Goal: Task Accomplishment & Management: Manage account settings

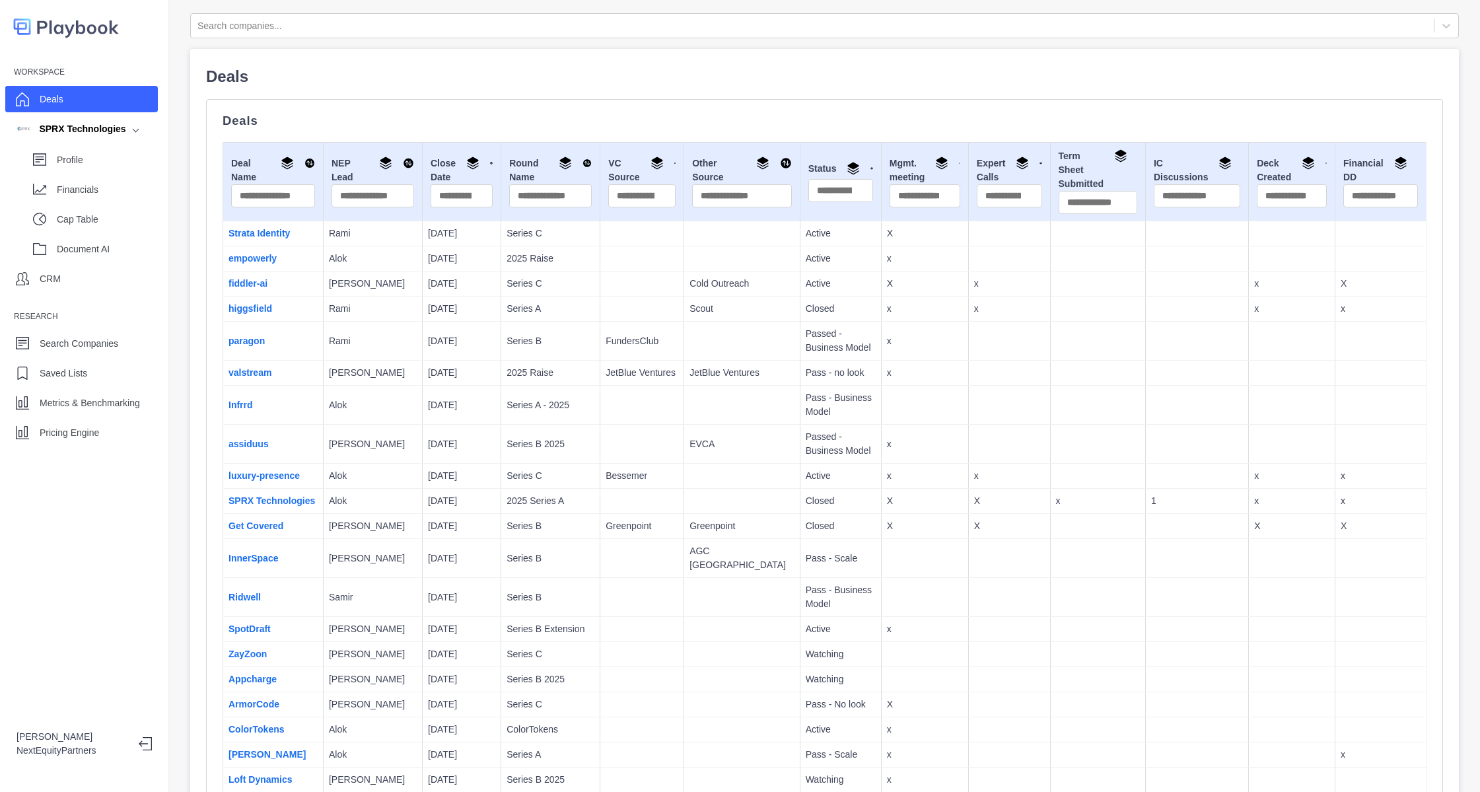
click at [291, 395] on td "Infrrd" at bounding box center [273, 405] width 100 height 39
click at [261, 531] on link "Get Covered" at bounding box center [256, 526] width 55 height 11
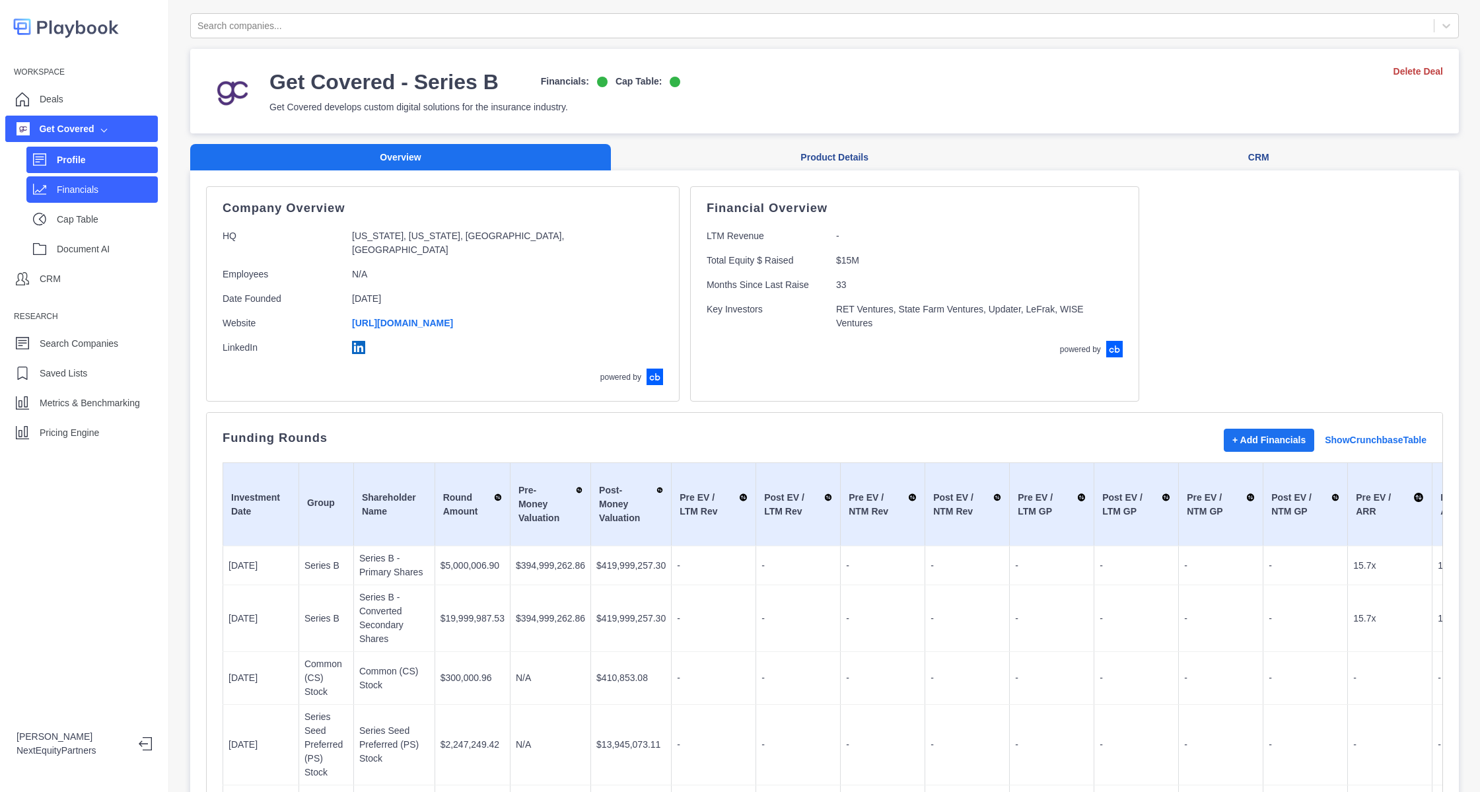
click at [108, 189] on p "Financials" at bounding box center [107, 190] width 101 height 14
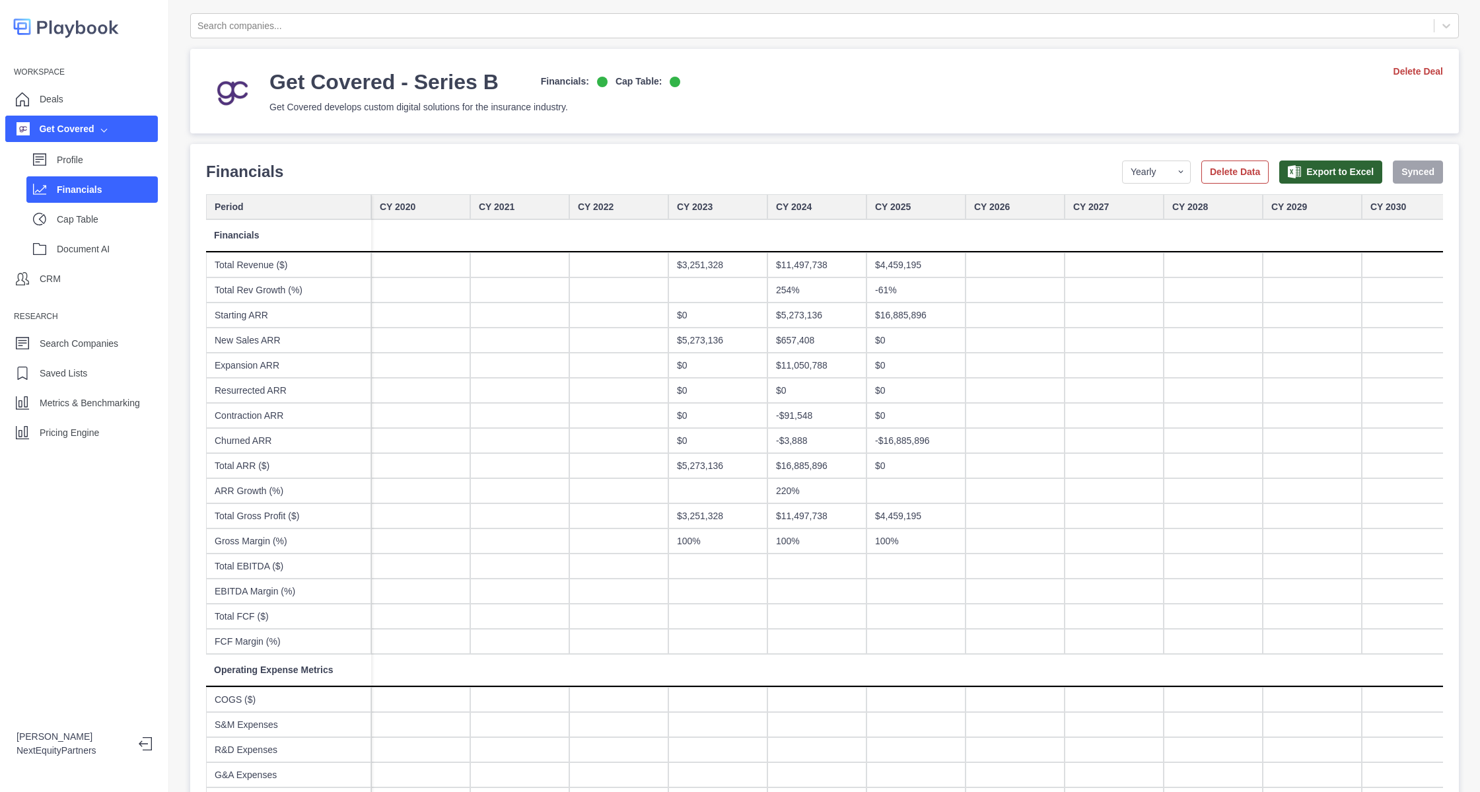
click at [1138, 175] on select "Yearly Quarterly Monthly NTM LTM" at bounding box center [1156, 172] width 69 height 23
click at [1122, 161] on select "Yearly Quarterly Monthly NTM LTM" at bounding box center [1156, 172] width 69 height 23
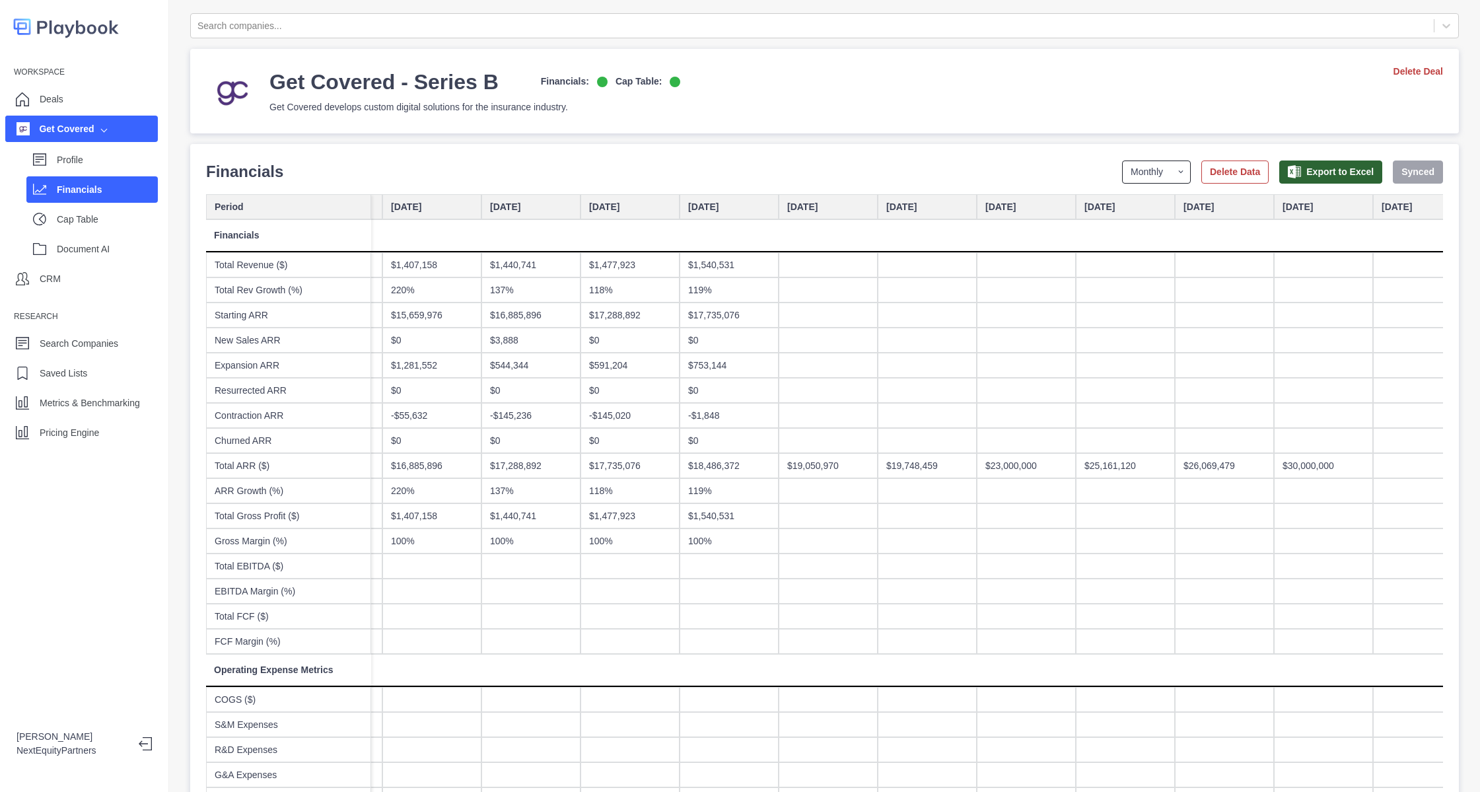
scroll to position [0, 5846]
click at [1126, 168] on select "Yearly Quarterly Monthly NTM LTM" at bounding box center [1156, 172] width 69 height 23
select select "quarterly"
click at [1122, 161] on select "Yearly Quarterly Monthly NTM LTM" at bounding box center [1156, 172] width 69 height 23
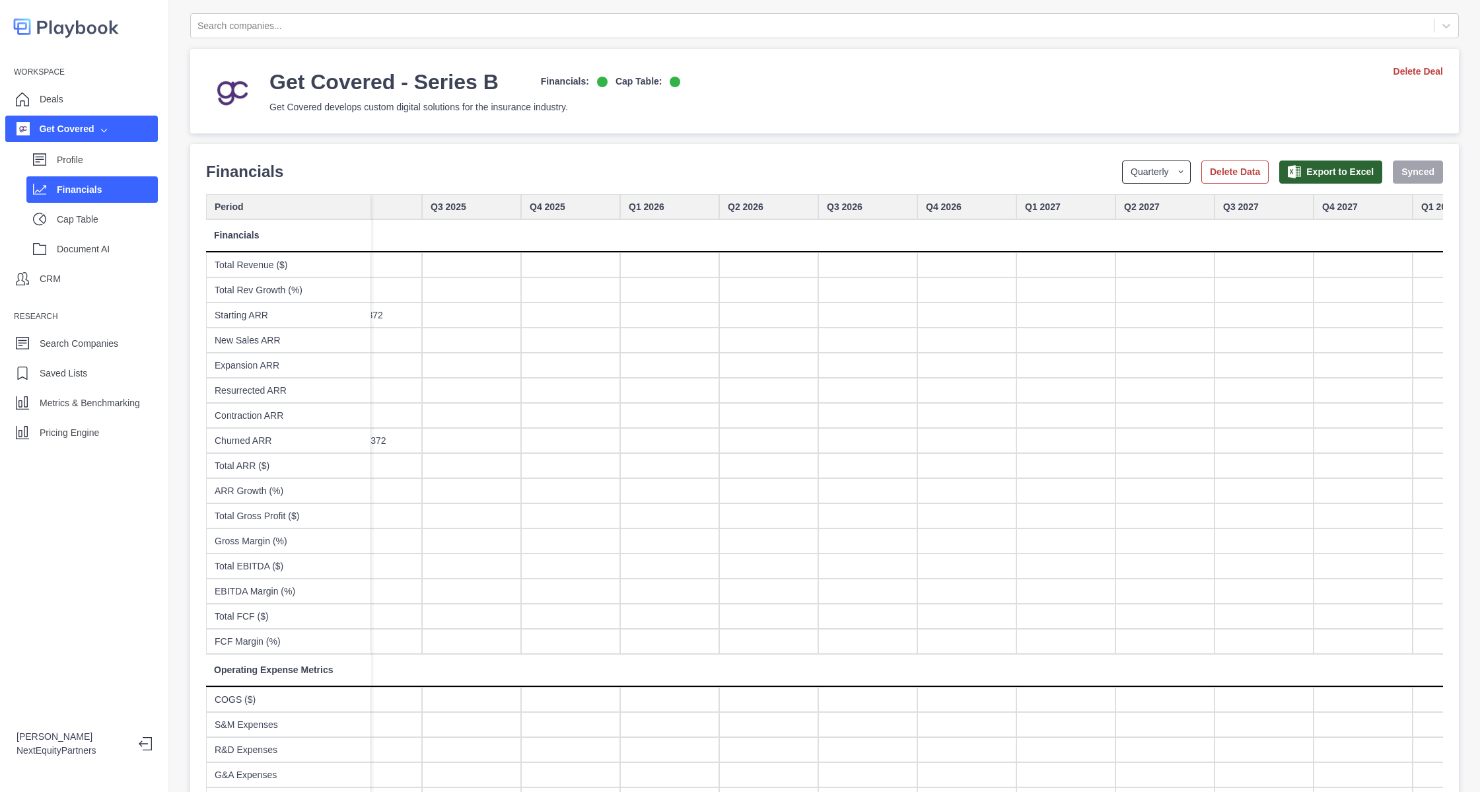
scroll to position [0, 1435]
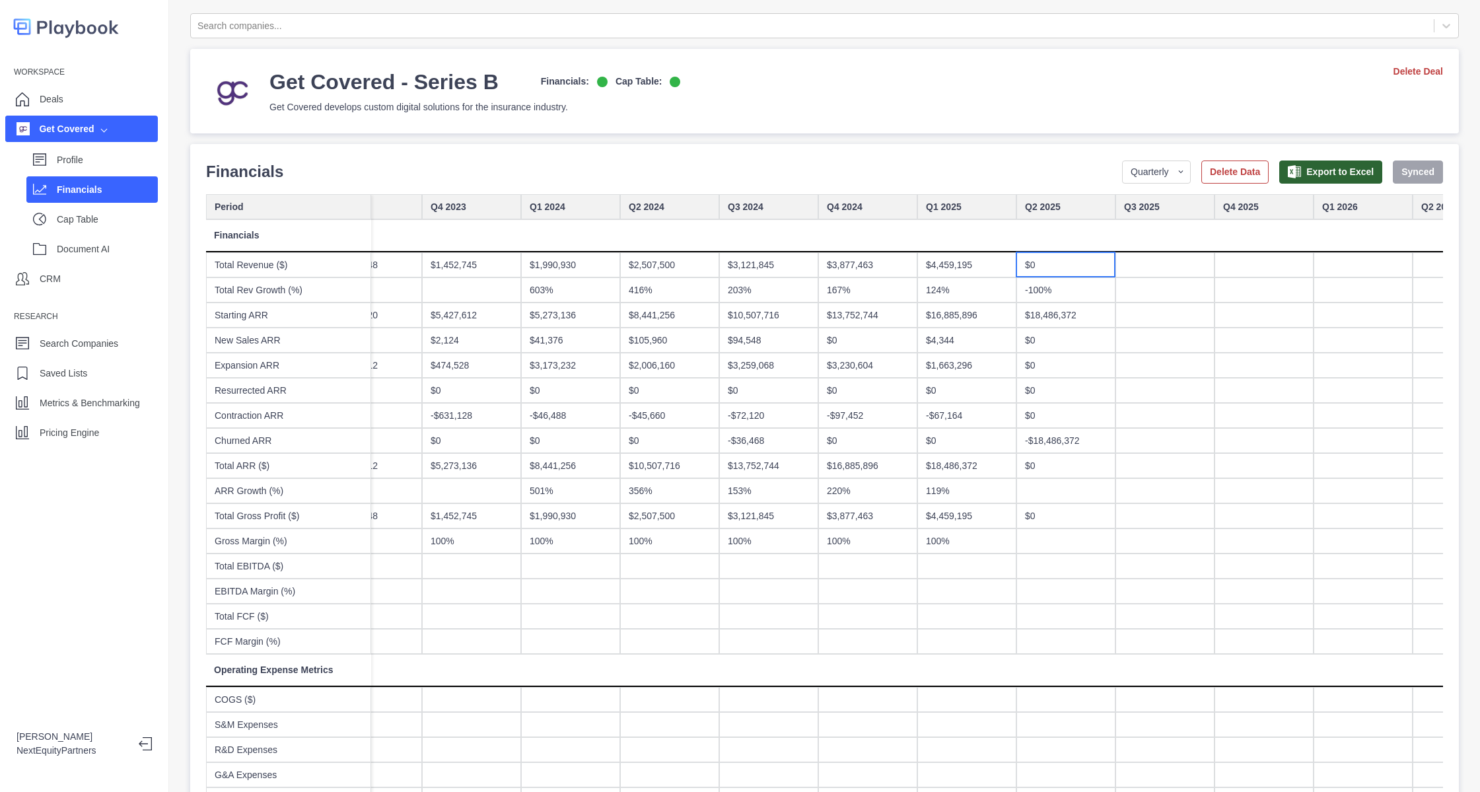
click at [1064, 270] on div "$0" at bounding box center [1066, 264] width 99 height 25
type input "*****"
click at [1090, 262] on div "$5,913" at bounding box center [1066, 264] width 99 height 25
click at [1089, 265] on div "$5,913" at bounding box center [1066, 264] width 99 height 25
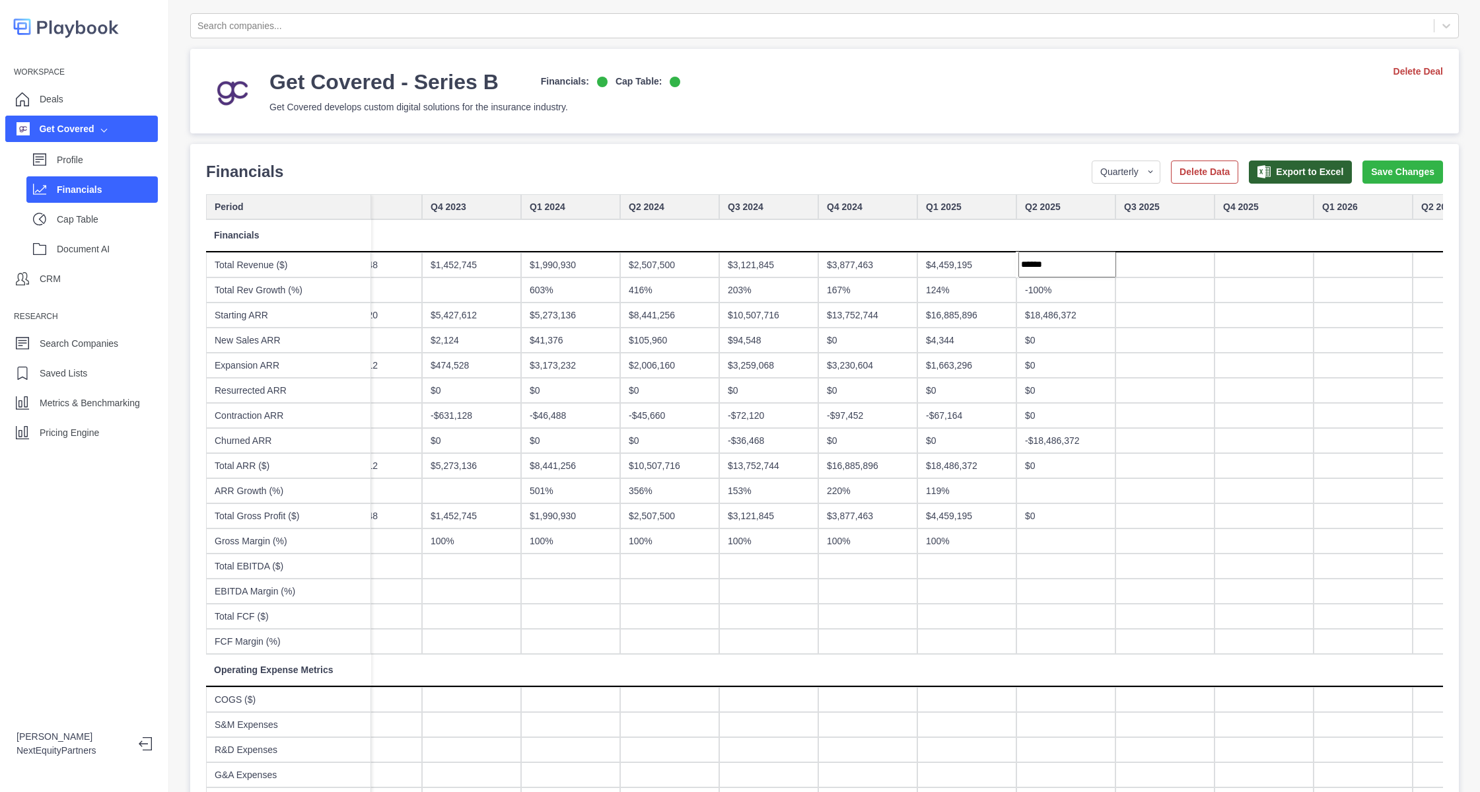
click at [1089, 265] on input "******" at bounding box center [1068, 265] width 98 height 26
type input "*******"
type input "****"
type input "*********"
click at [974, 575] on div at bounding box center [967, 566] width 99 height 25
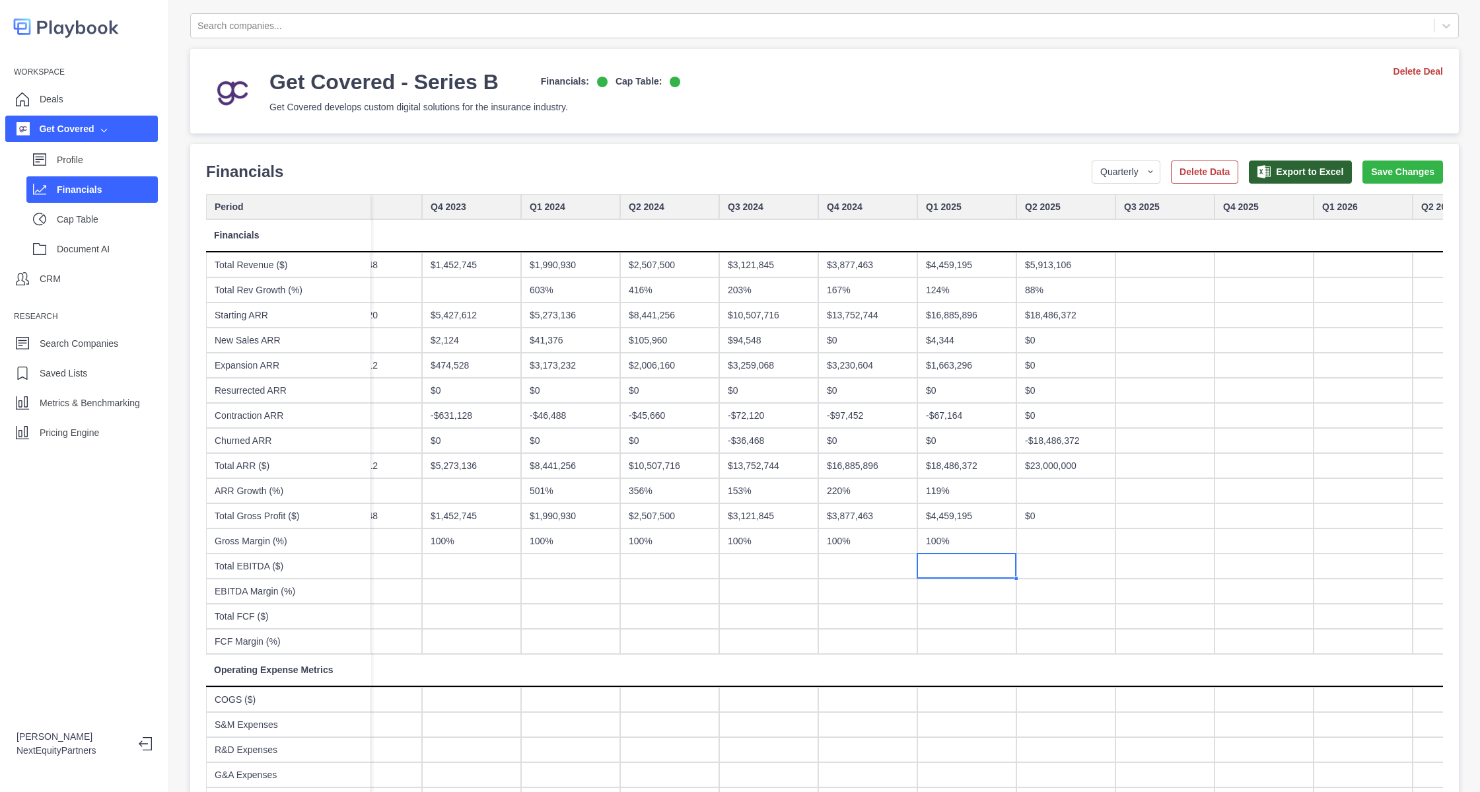
click at [1067, 486] on div at bounding box center [1066, 490] width 99 height 25
type input "***"
click at [1017, 521] on div "$0" at bounding box center [1066, 515] width 99 height 25
click at [1046, 510] on div "$0" at bounding box center [1066, 515] width 99 height 25
click at [1388, 168] on button "Save Changes" at bounding box center [1403, 172] width 81 height 23
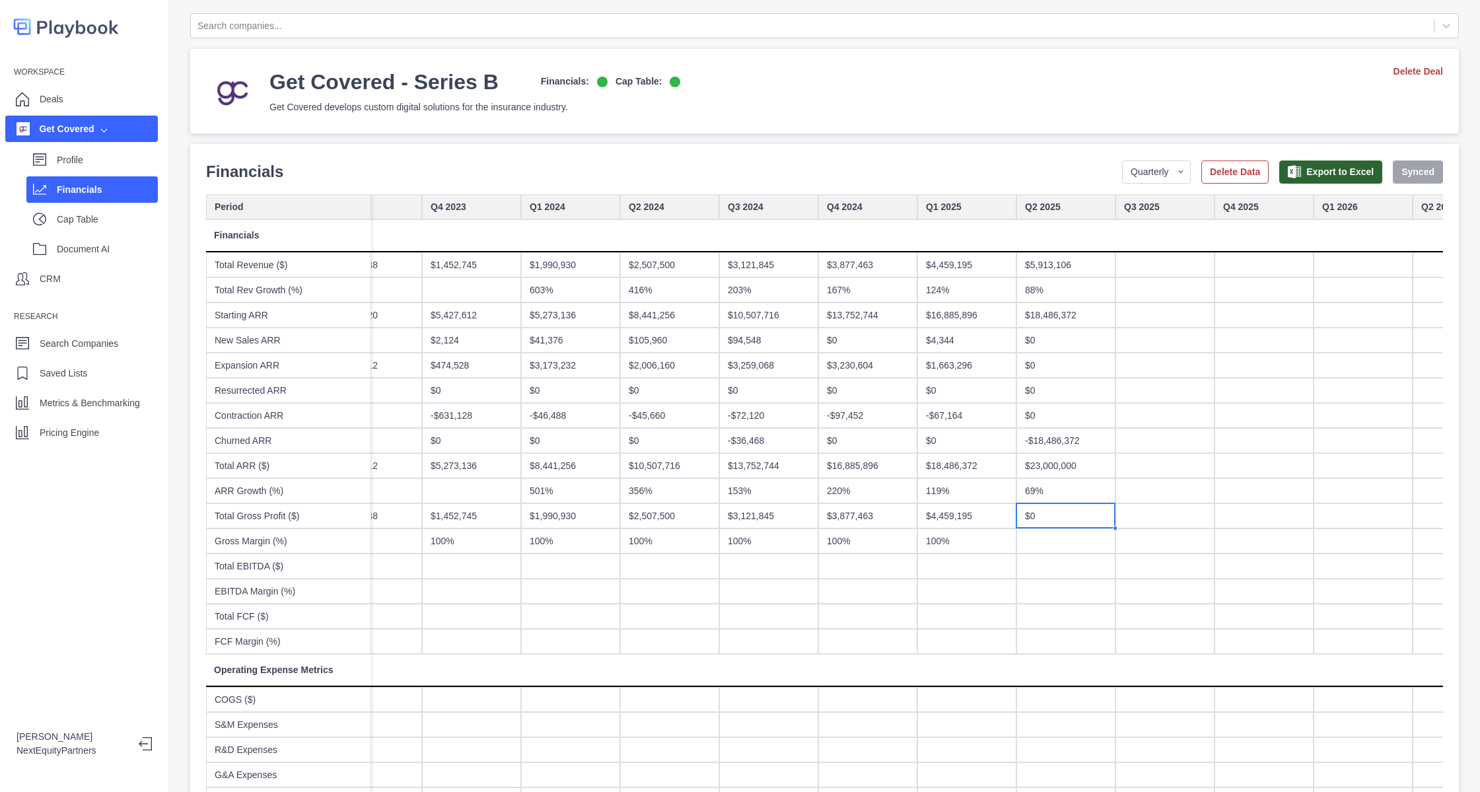
click at [884, 571] on div at bounding box center [867, 566] width 99 height 25
click at [675, 556] on div at bounding box center [669, 566] width 99 height 25
click at [1058, 512] on div "$0" at bounding box center [1066, 515] width 99 height 25
type input "*****"
click at [1065, 509] on div "$4,853" at bounding box center [1066, 515] width 99 height 25
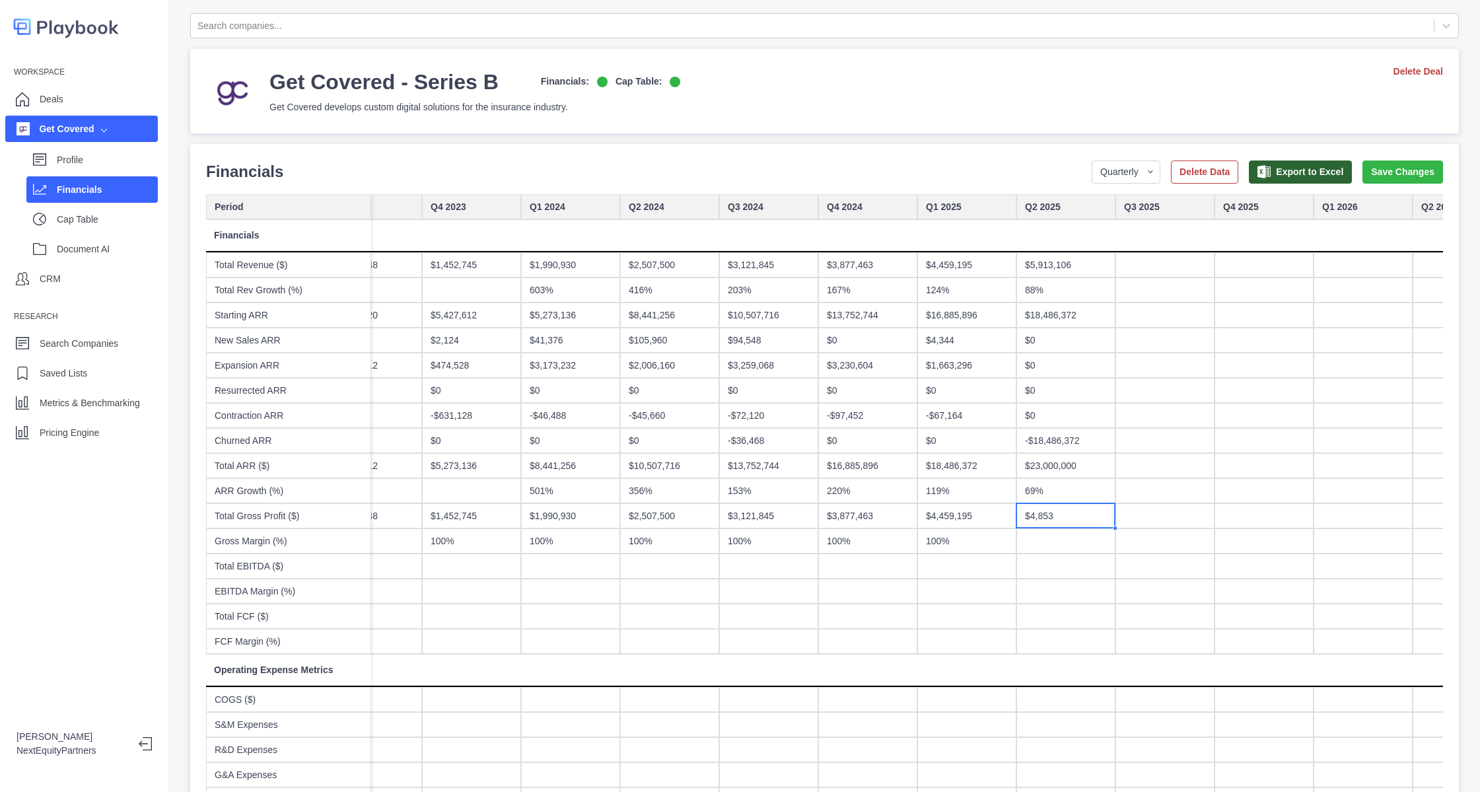
click at [1085, 515] on div "$4,853" at bounding box center [1066, 515] width 99 height 25
click at [1085, 515] on input "******" at bounding box center [1068, 516] width 98 height 26
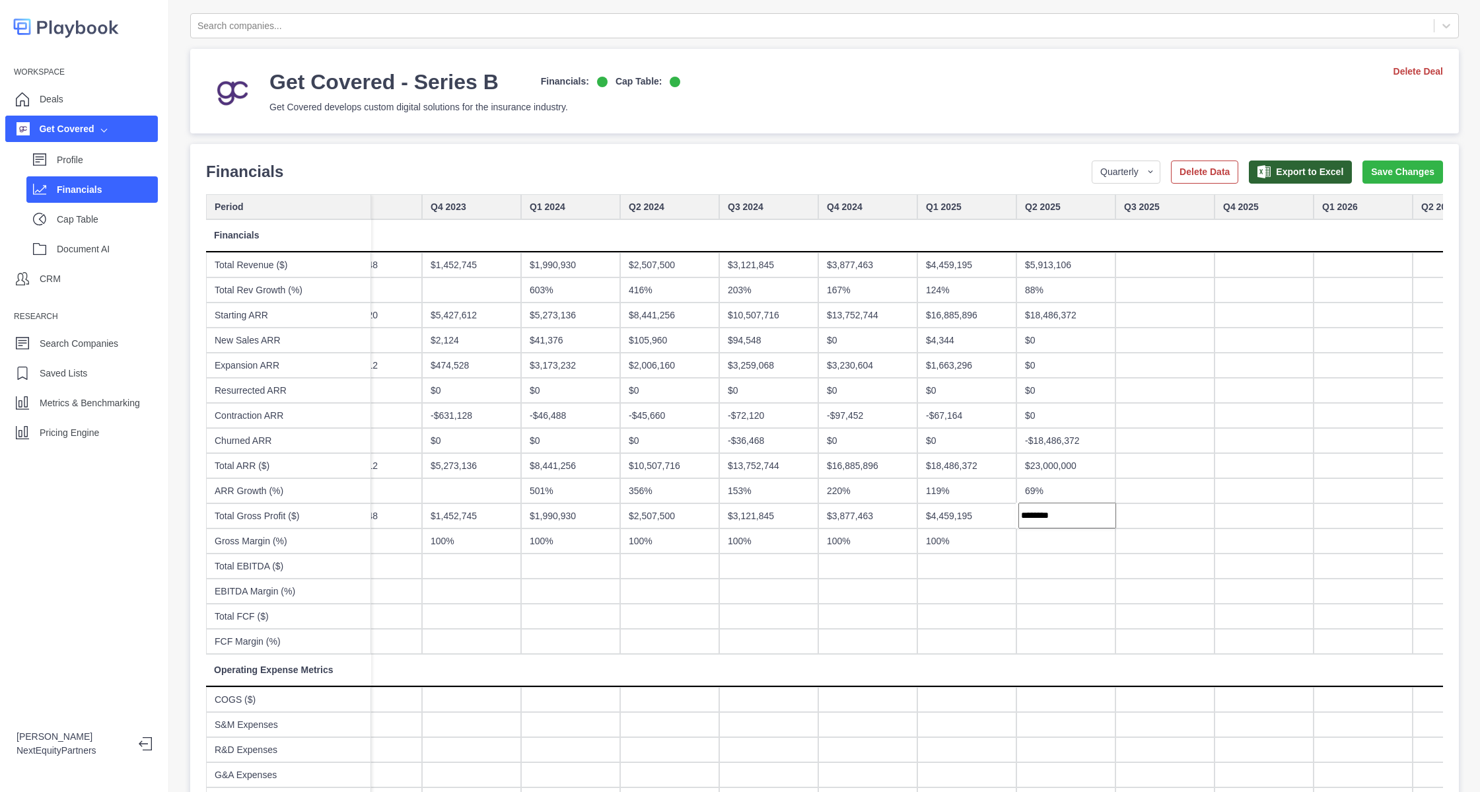
type input "*********"
click at [1062, 508] on div "$4,853,853" at bounding box center [1066, 515] width 99 height 25
click at [1049, 538] on div at bounding box center [1066, 540] width 99 height 25
type input "***"
click at [1367, 168] on button "Save Changes" at bounding box center [1403, 172] width 81 height 23
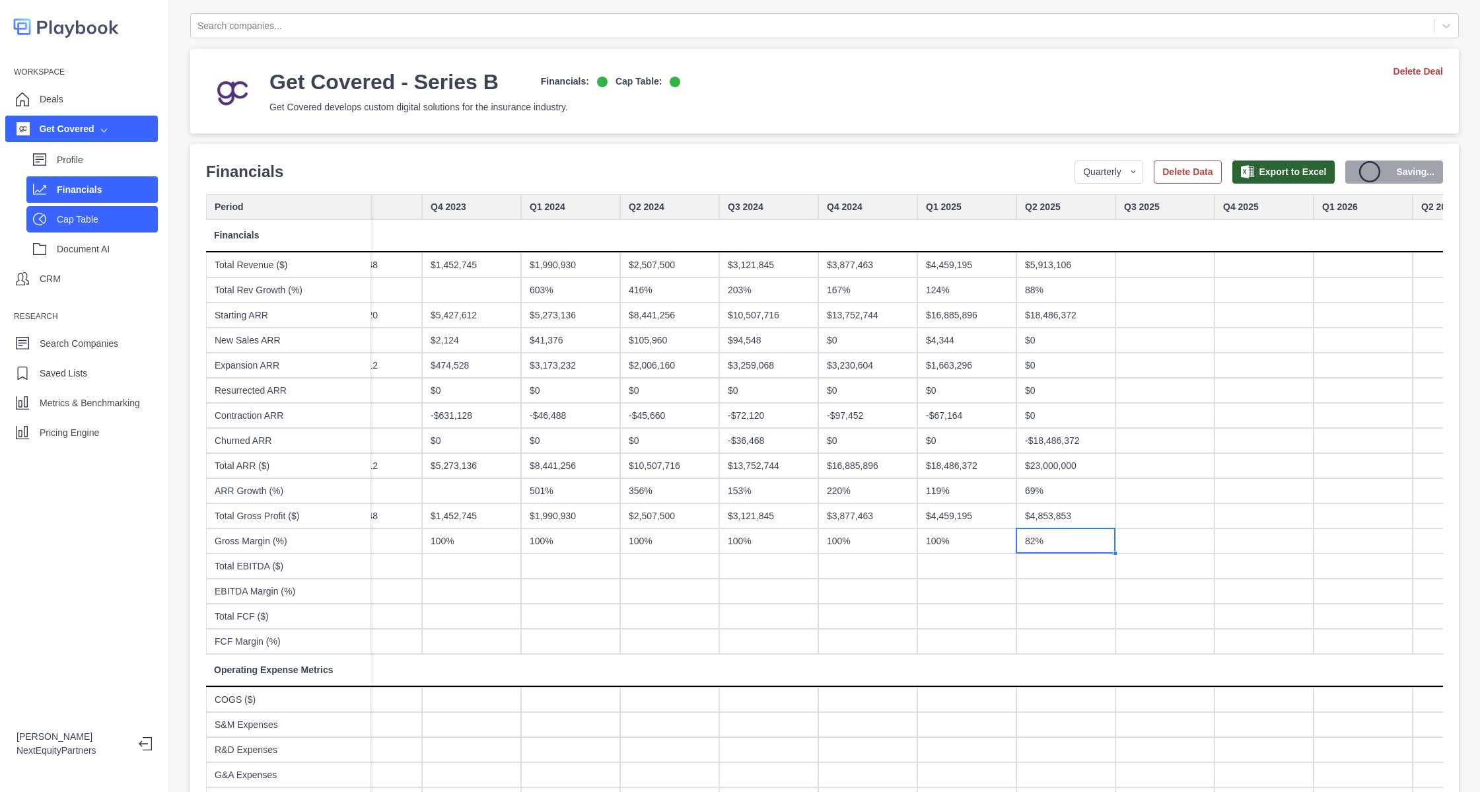
click at [97, 209] on div "Cap Table" at bounding box center [107, 219] width 101 height 20
select select "SHARE_HOLDER_TYPE_COMMON"
select select "SHARE_HOLDER_TYPE_OPTION"
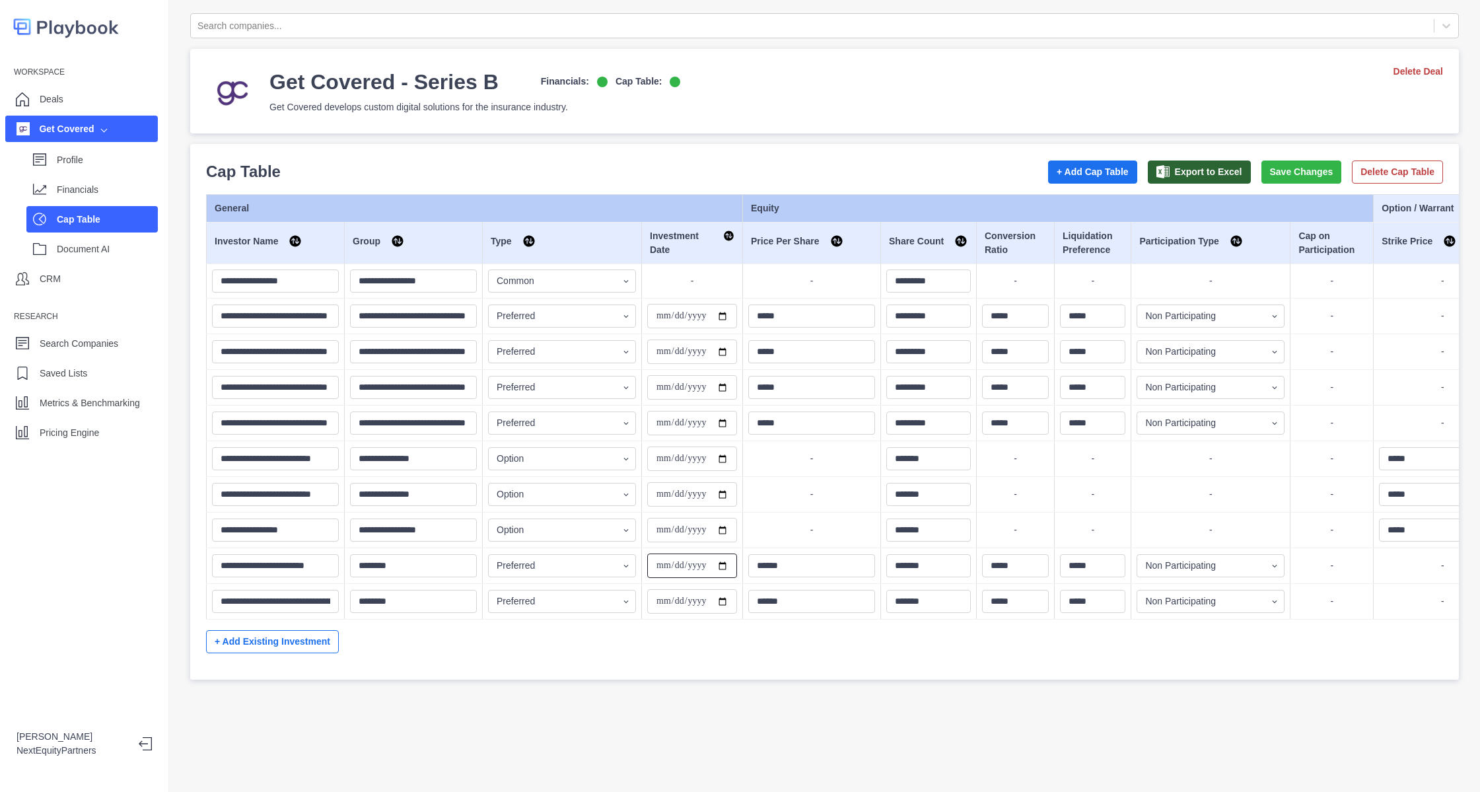
click at [667, 571] on input "**********" at bounding box center [692, 566] width 90 height 24
type input "**********"
click at [661, 600] on input "**********" at bounding box center [692, 601] width 90 height 24
type input "**********"
click at [1262, 173] on button "Save Changes" at bounding box center [1302, 172] width 81 height 23
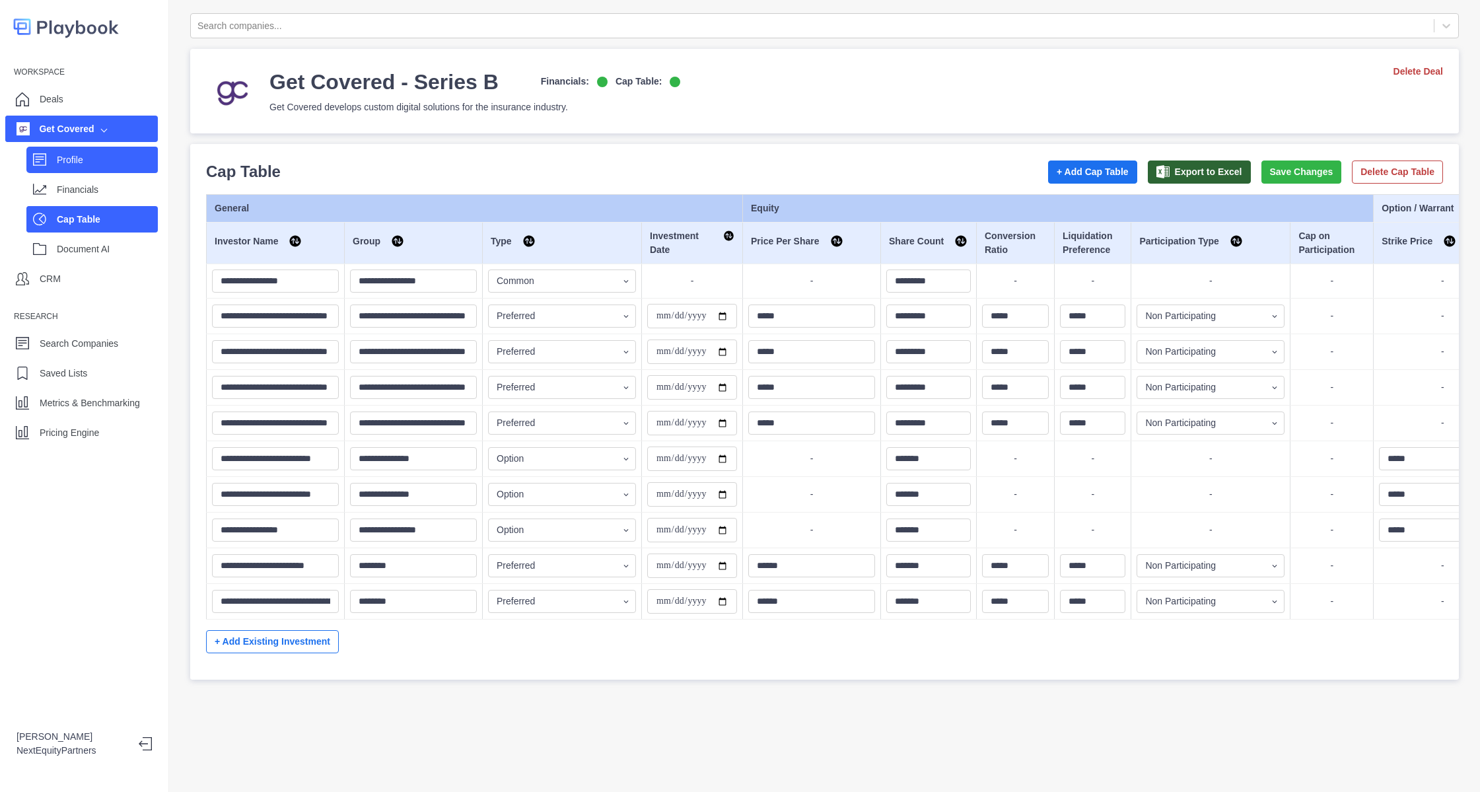
click at [69, 159] on p "Profile" at bounding box center [107, 160] width 101 height 14
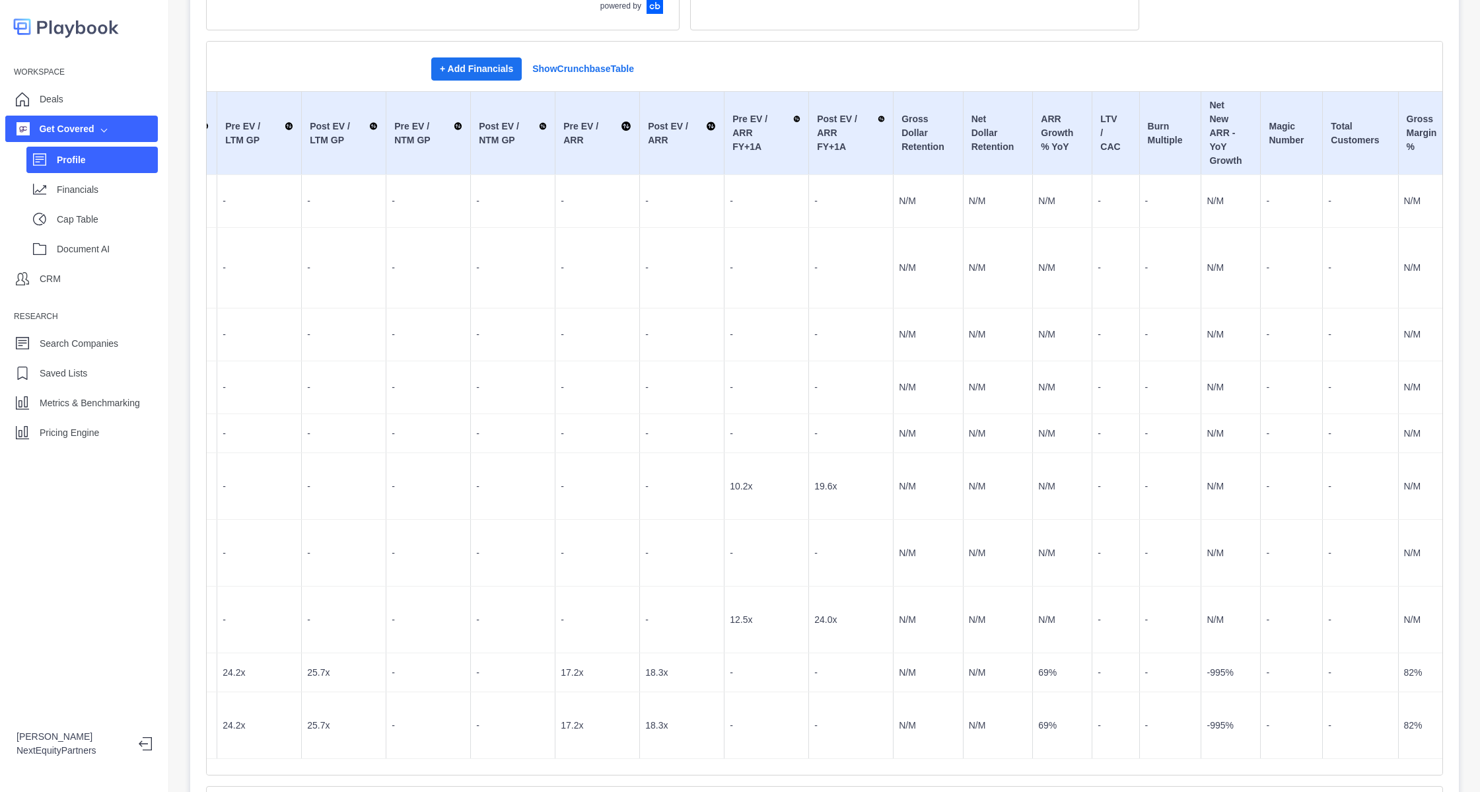
scroll to position [396, 0]
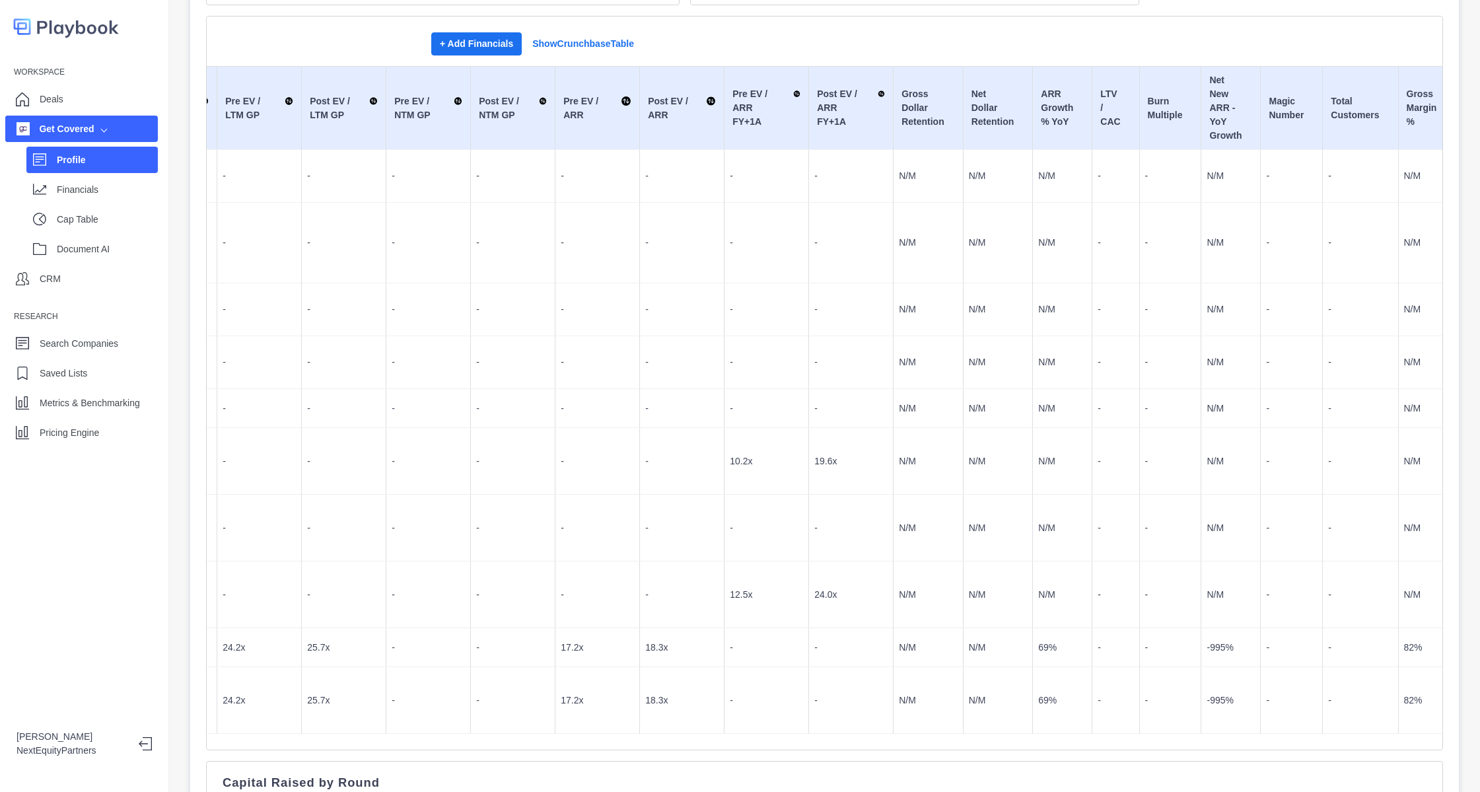
drag, startPoint x: 723, startPoint y: 637, endPoint x: 725, endPoint y: 52, distance: 584.6
click at [725, 52] on div "Funding Rounds + Add Financials Show Crunchbase Table Investment Date Group Sha…" at bounding box center [824, 383] width 1237 height 735
drag, startPoint x: 730, startPoint y: 48, endPoint x: 941, endPoint y: 671, distance: 658.4
click at [941, 672] on div "Funding Rounds + Add Financials Show Crunchbase Table Investment Date Group Sha…" at bounding box center [824, 383] width 1237 height 735
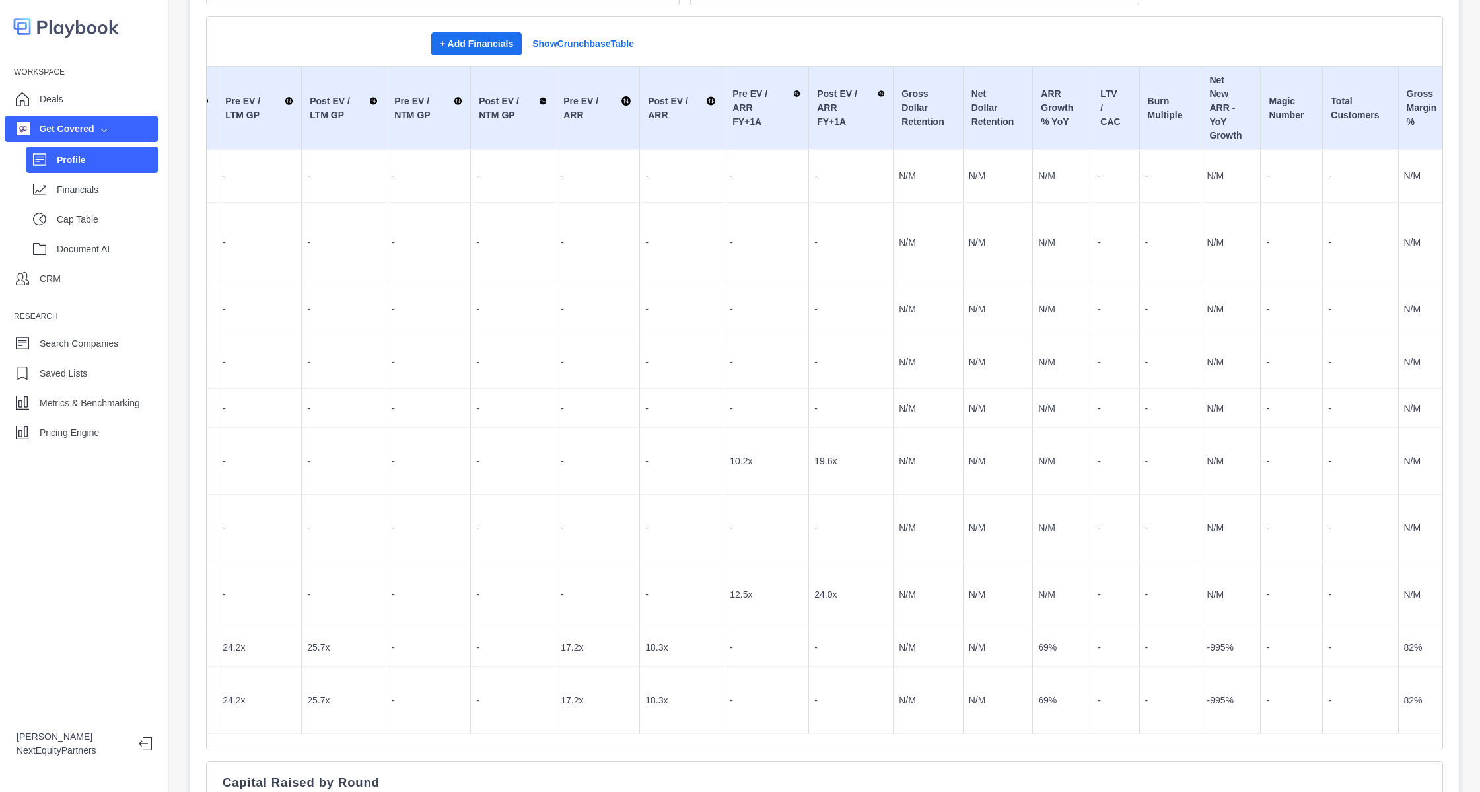
click at [1098, 694] on p "-" at bounding box center [1116, 701] width 36 height 14
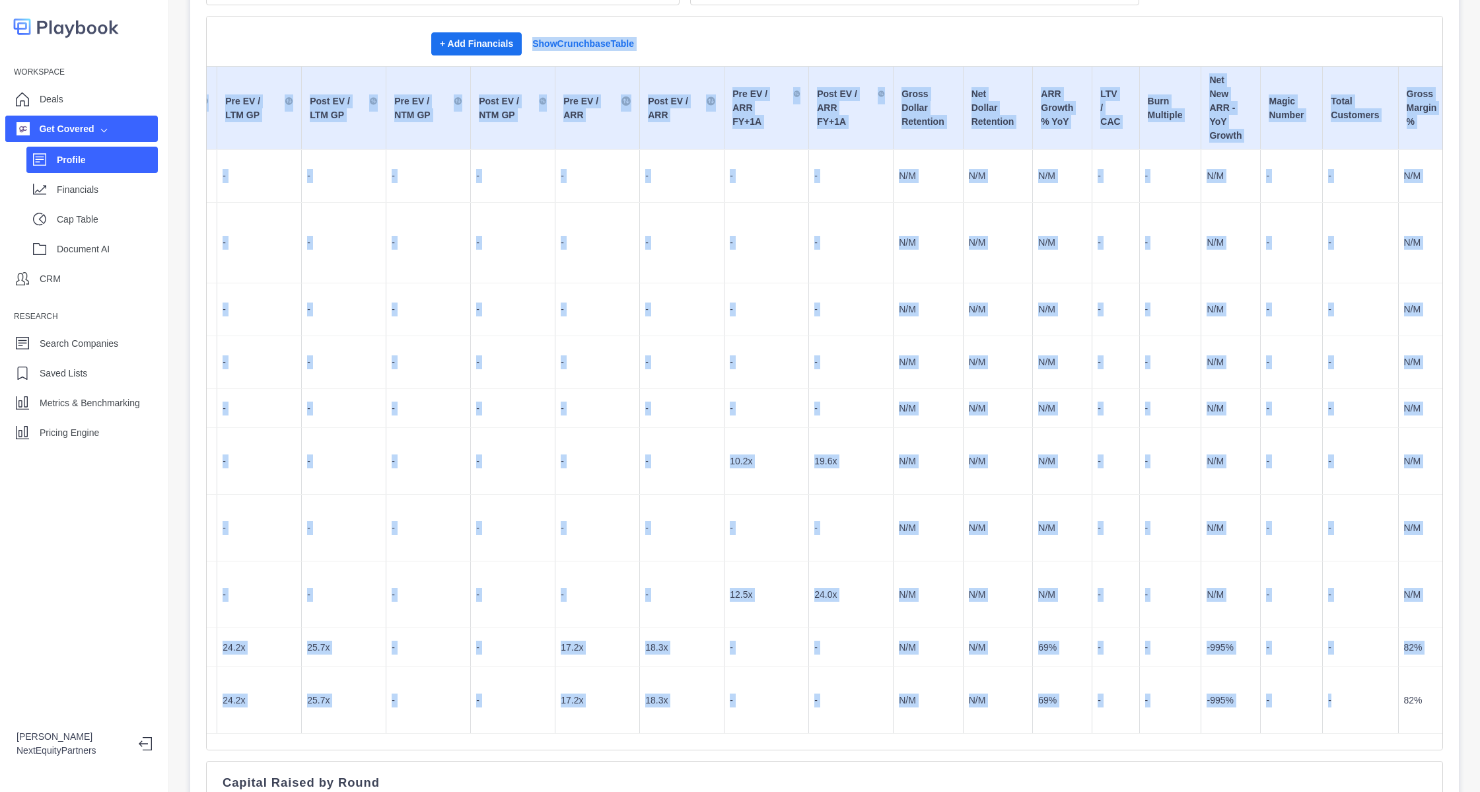
scroll to position [360, 0]
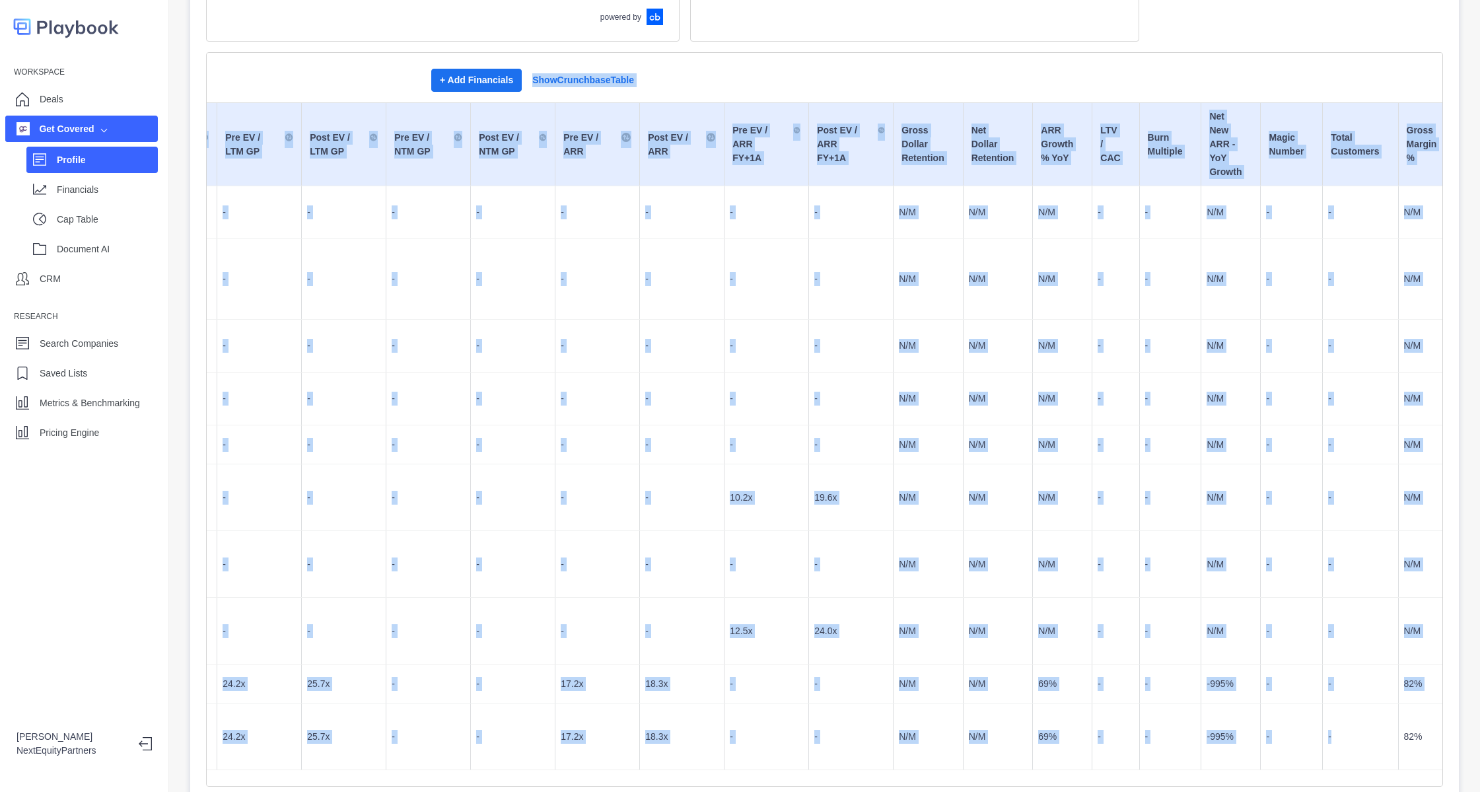
drag, startPoint x: 1338, startPoint y: 661, endPoint x: 579, endPoint y: 5, distance: 1003.2
click at [579, 5] on div "Company Overview HQ [US_STATE], [US_STATE], [GEOGRAPHIC_DATA], [GEOGRAPHIC_DATA…" at bounding box center [824, 601] width 1237 height 1551
drag, startPoint x: 750, startPoint y: 279, endPoint x: 676, endPoint y: 287, distance: 73.7
click at [750, 279] on td "-" at bounding box center [767, 279] width 85 height 81
click at [282, 131] on td "Pre EV / LTM GP" at bounding box center [259, 144] width 85 height 83
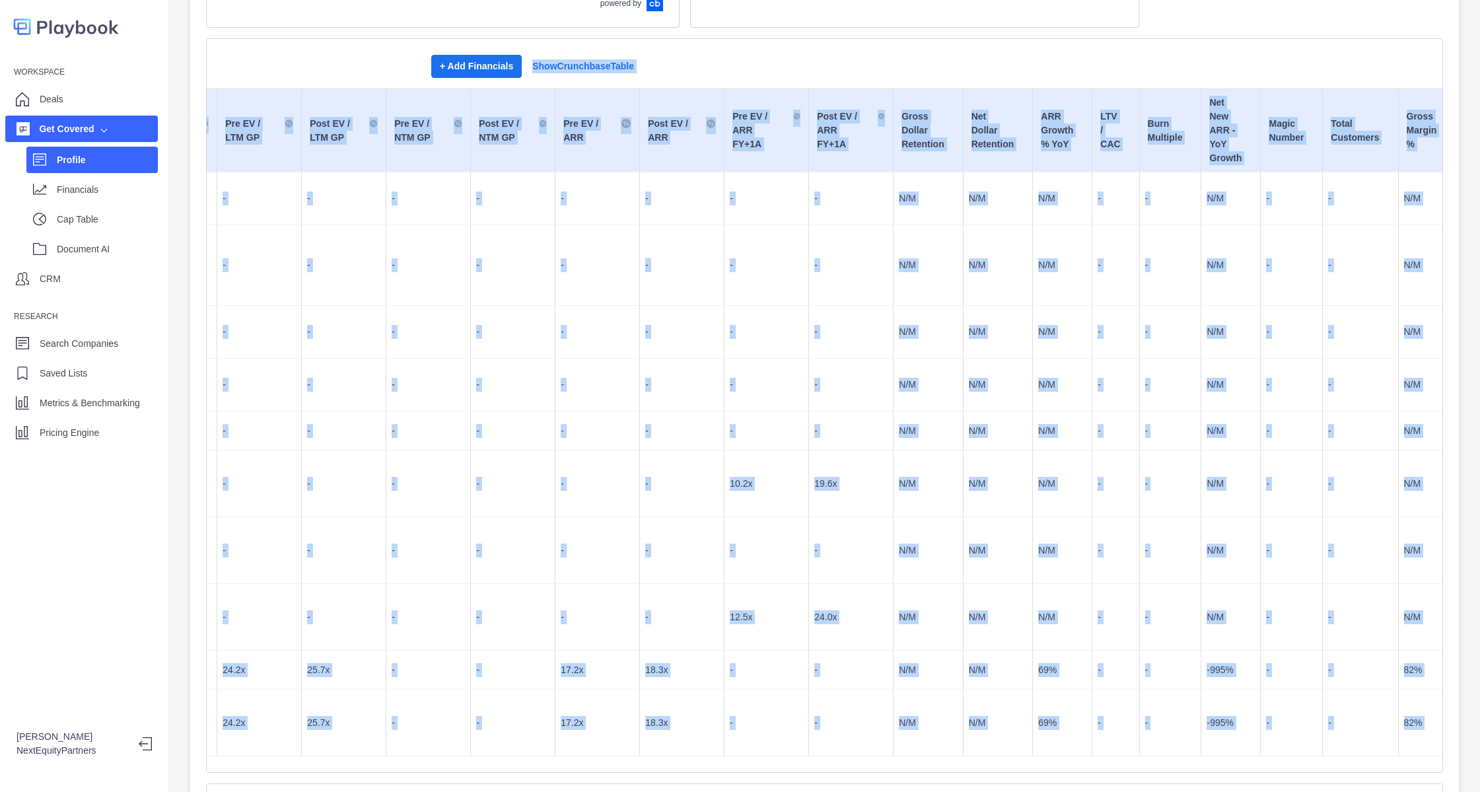
drag, startPoint x: 279, startPoint y: 79, endPoint x: 1215, endPoint y: 750, distance: 1151.2
click at [1215, 750] on div "Company Overview HQ [US_STATE], [US_STATE], [GEOGRAPHIC_DATA], [GEOGRAPHIC_DATA…" at bounding box center [824, 587] width 1237 height 1551
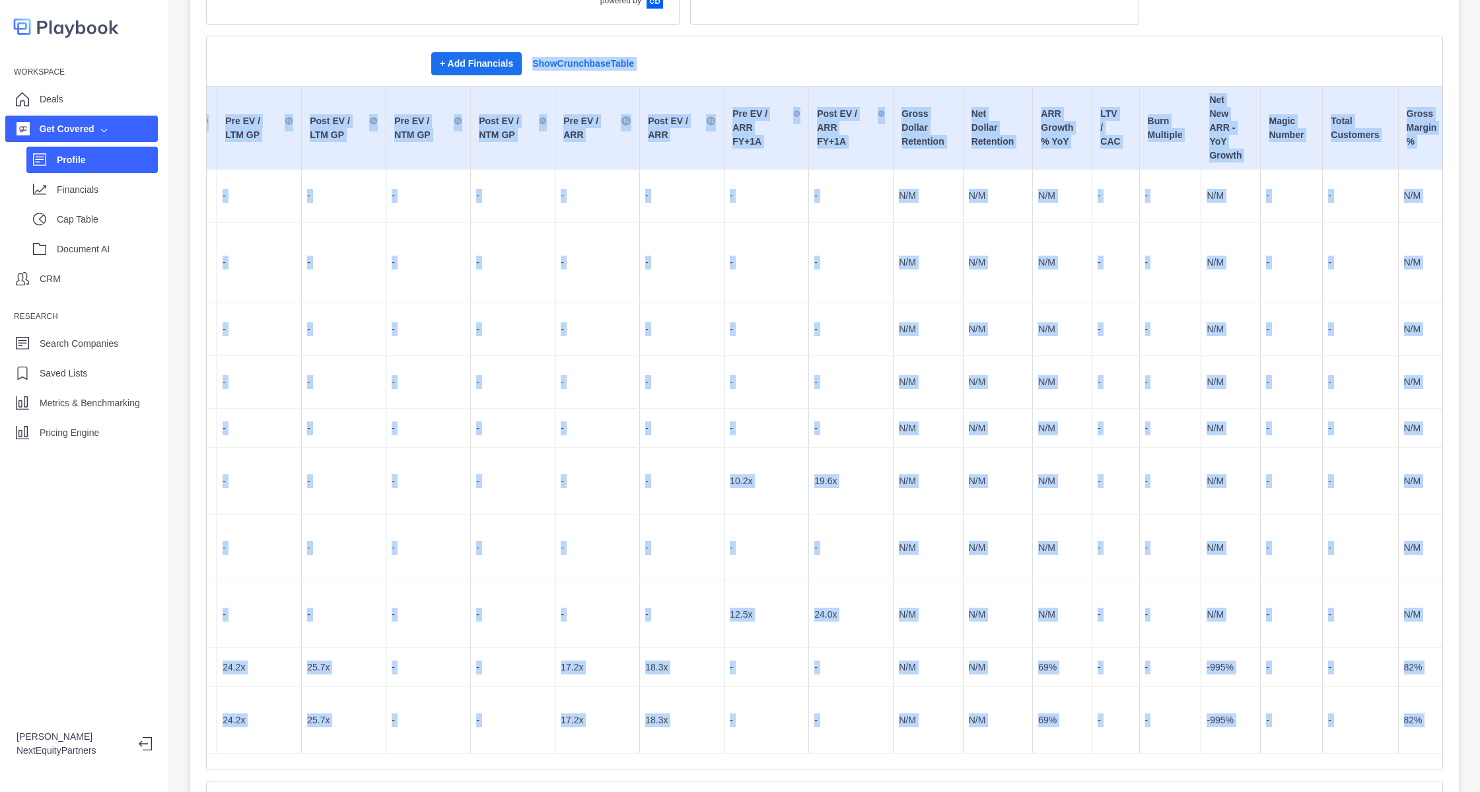
click at [1153, 648] on td "-" at bounding box center [1170, 667] width 62 height 39
drag, startPoint x: 1310, startPoint y: 687, endPoint x: 238, endPoint y: 44, distance: 1249.8
click at [238, 44] on div "Funding Rounds + Add Financials Show Crunchbase Table Investment Date Group Sha…" at bounding box center [824, 403] width 1237 height 735
click at [750, 474] on p "10.2x" at bounding box center [766, 481] width 73 height 14
drag, startPoint x: 1217, startPoint y: 572, endPoint x: 449, endPoint y: 13, distance: 950.0
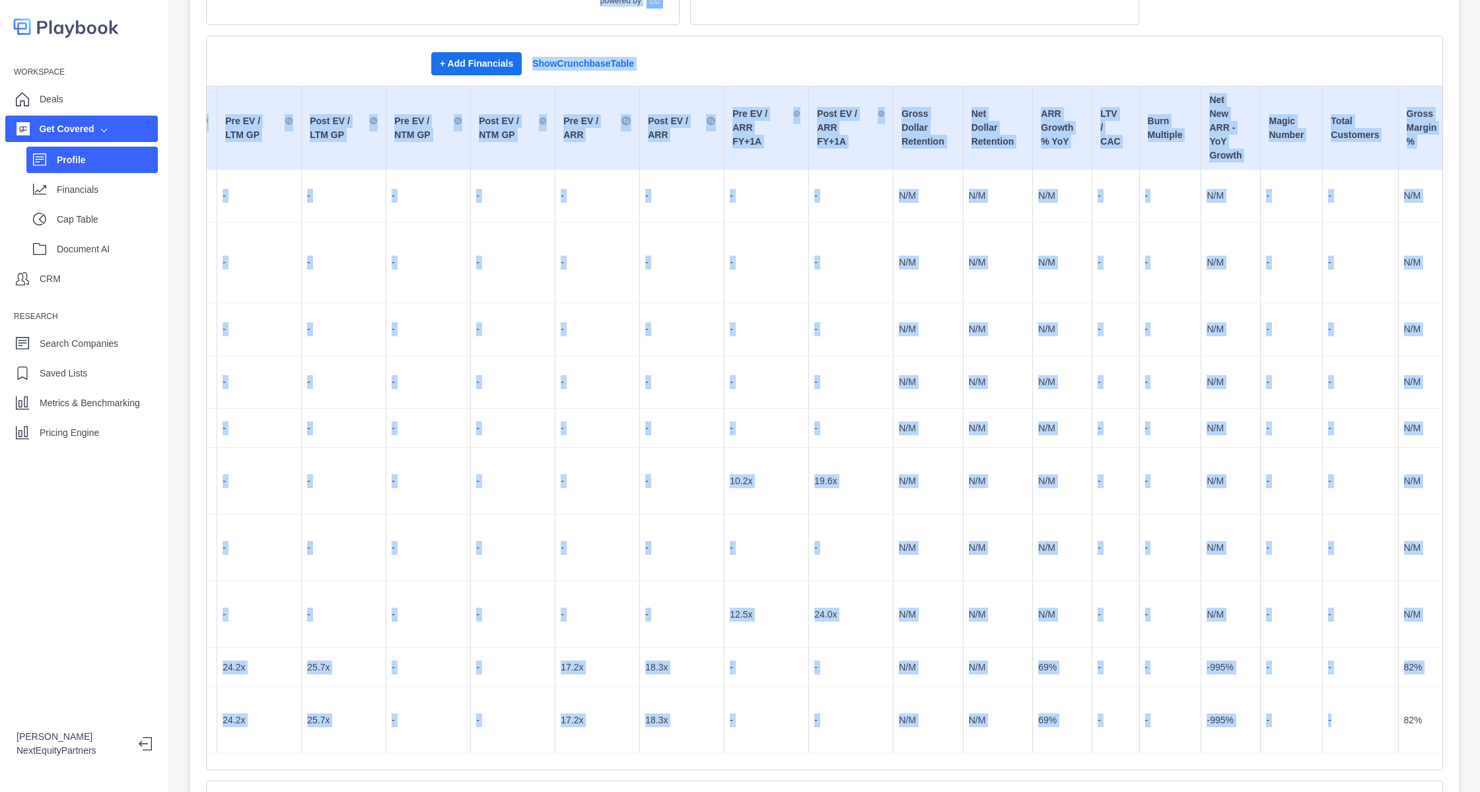
click at [449, 13] on div "Company Overview HQ [US_STATE], [US_STATE], [GEOGRAPHIC_DATA], [GEOGRAPHIC_DATA…" at bounding box center [824, 585] width 1237 height 1551
click at [787, 457] on td "10.2x" at bounding box center [767, 481] width 85 height 67
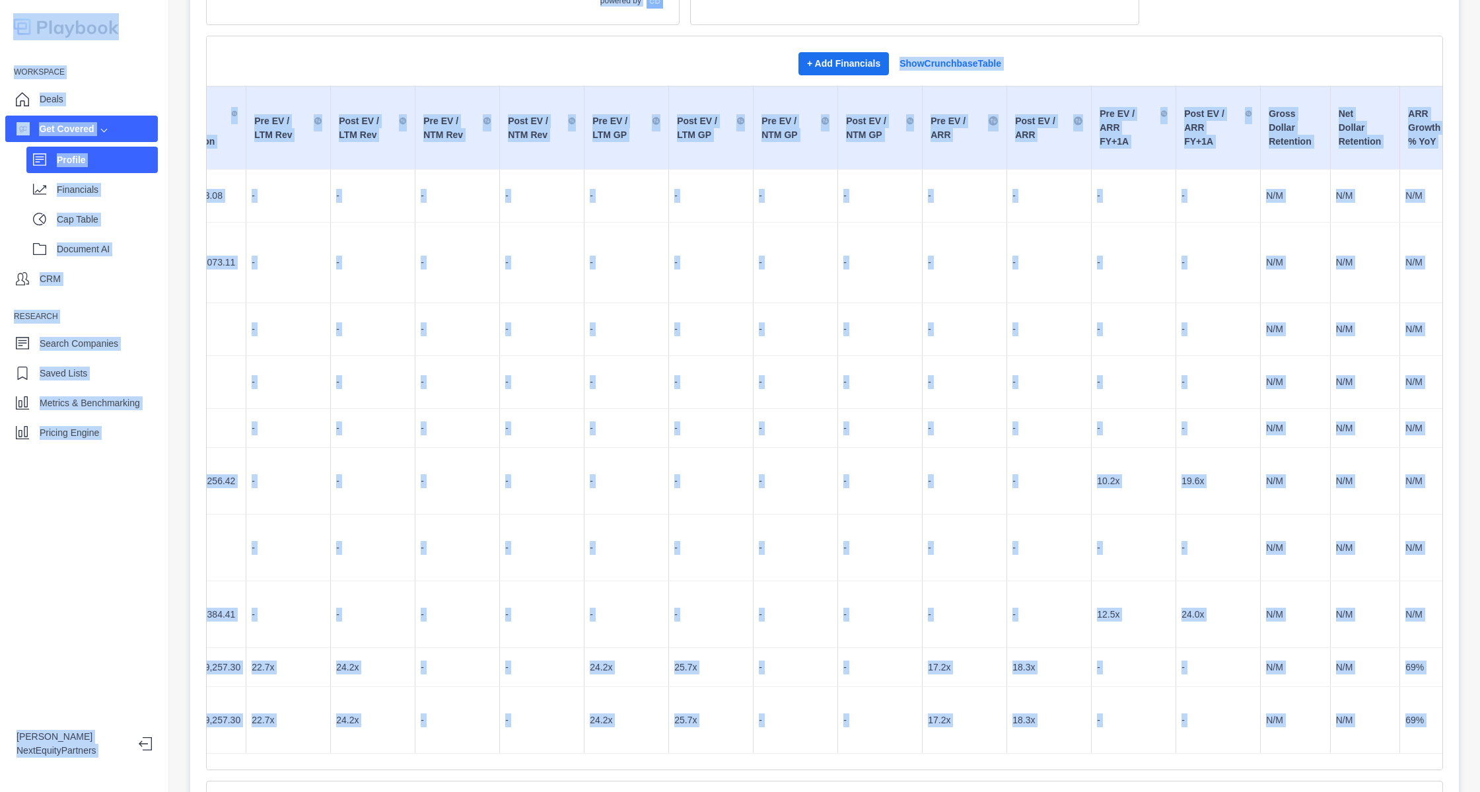
scroll to position [0, 0]
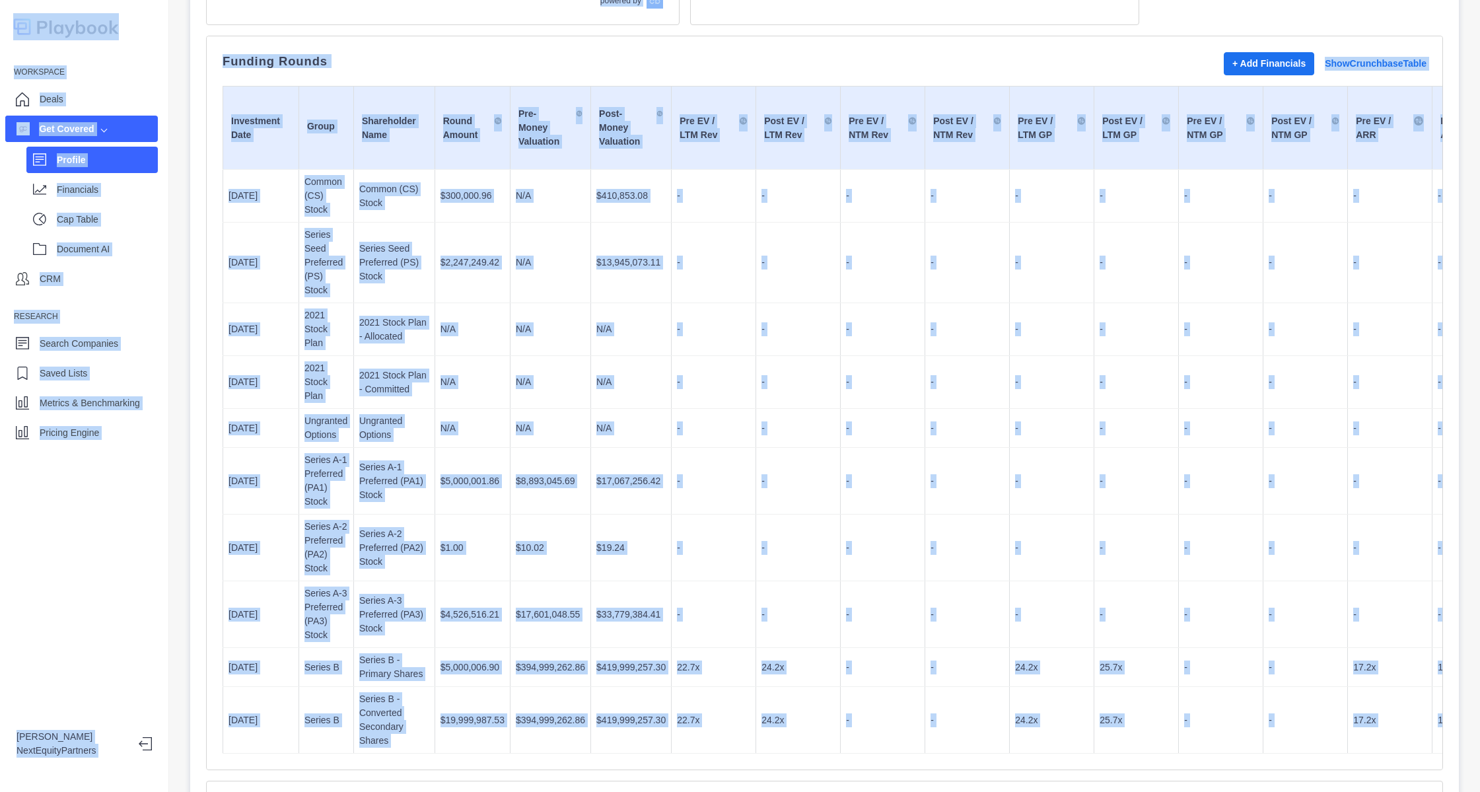
drag, startPoint x: 1178, startPoint y: 613, endPoint x: 141, endPoint y: 10, distance: 1199.1
click at [141, 10] on div "Workspace Deals Get Covered Profile Financials Cap Table Document AI CRM Resear…" at bounding box center [740, 396] width 1480 height 792
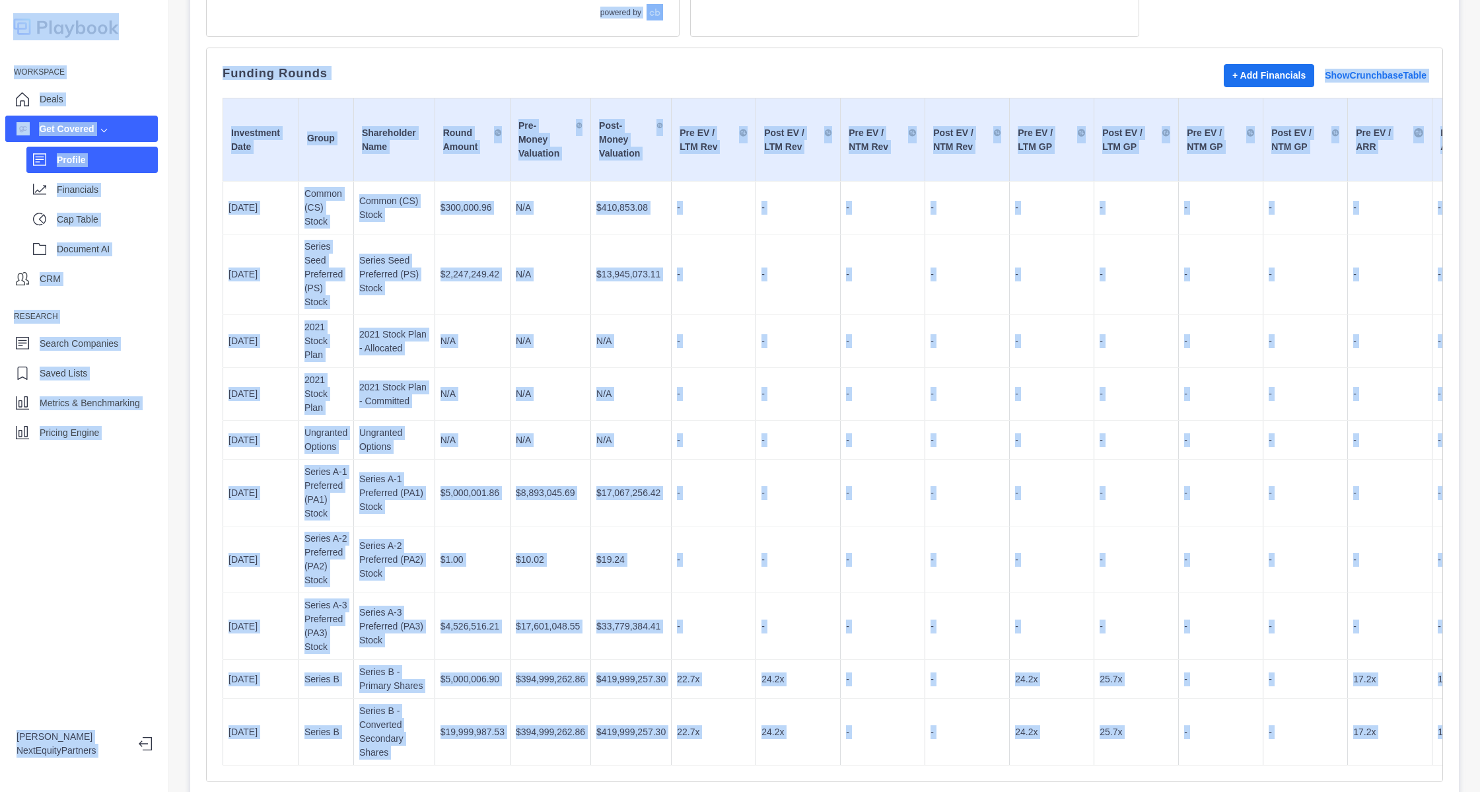
click at [682, 334] on p "-" at bounding box center [713, 341] width 73 height 14
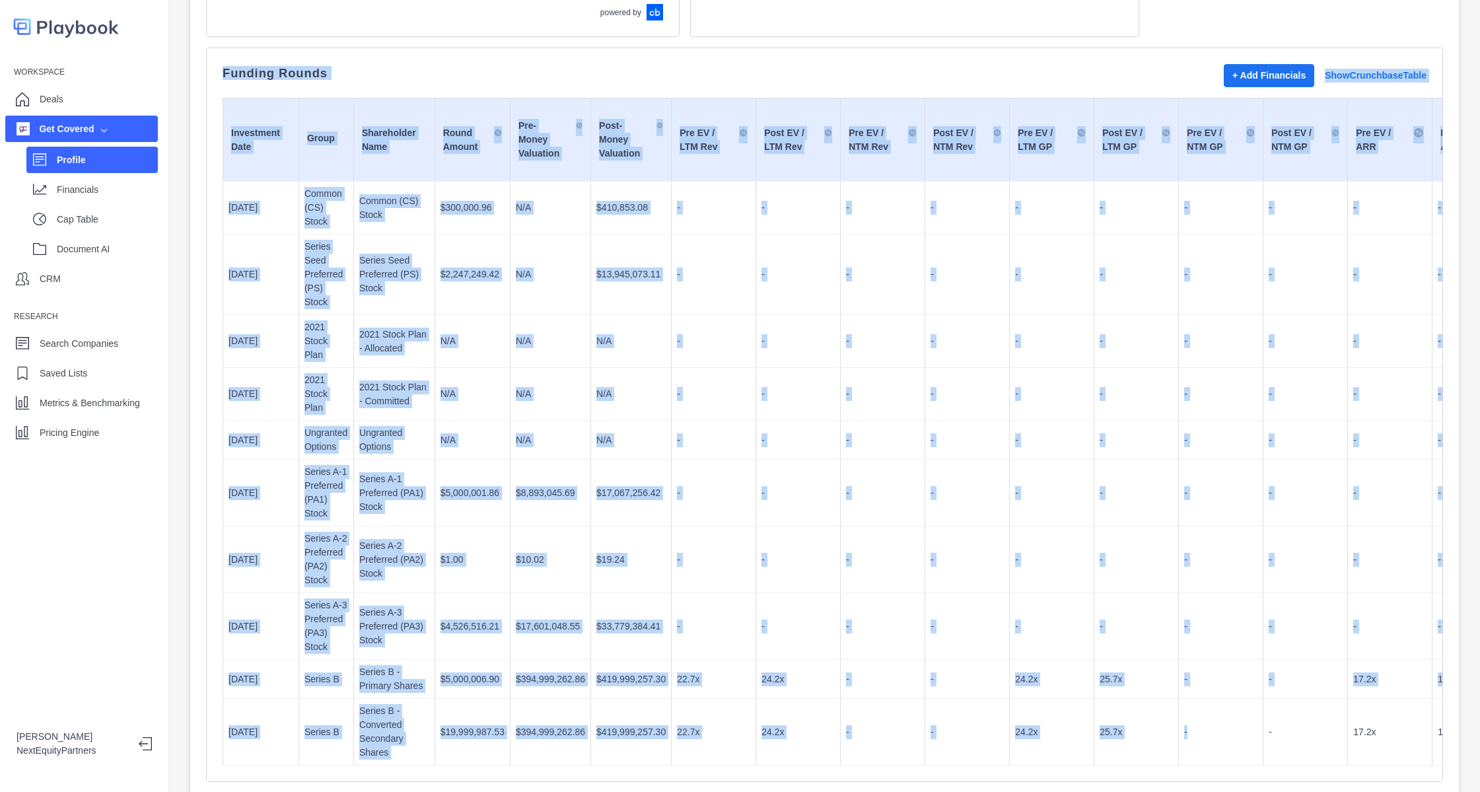
drag, startPoint x: 214, startPoint y: 71, endPoint x: 1216, endPoint y: 703, distance: 1184.5
click at [1216, 705] on div "Funding Rounds + Add Financials Show Crunchbase Table Investment Date Group Sha…" at bounding box center [824, 415] width 1237 height 735
click at [1189, 672] on p "-" at bounding box center [1220, 679] width 73 height 14
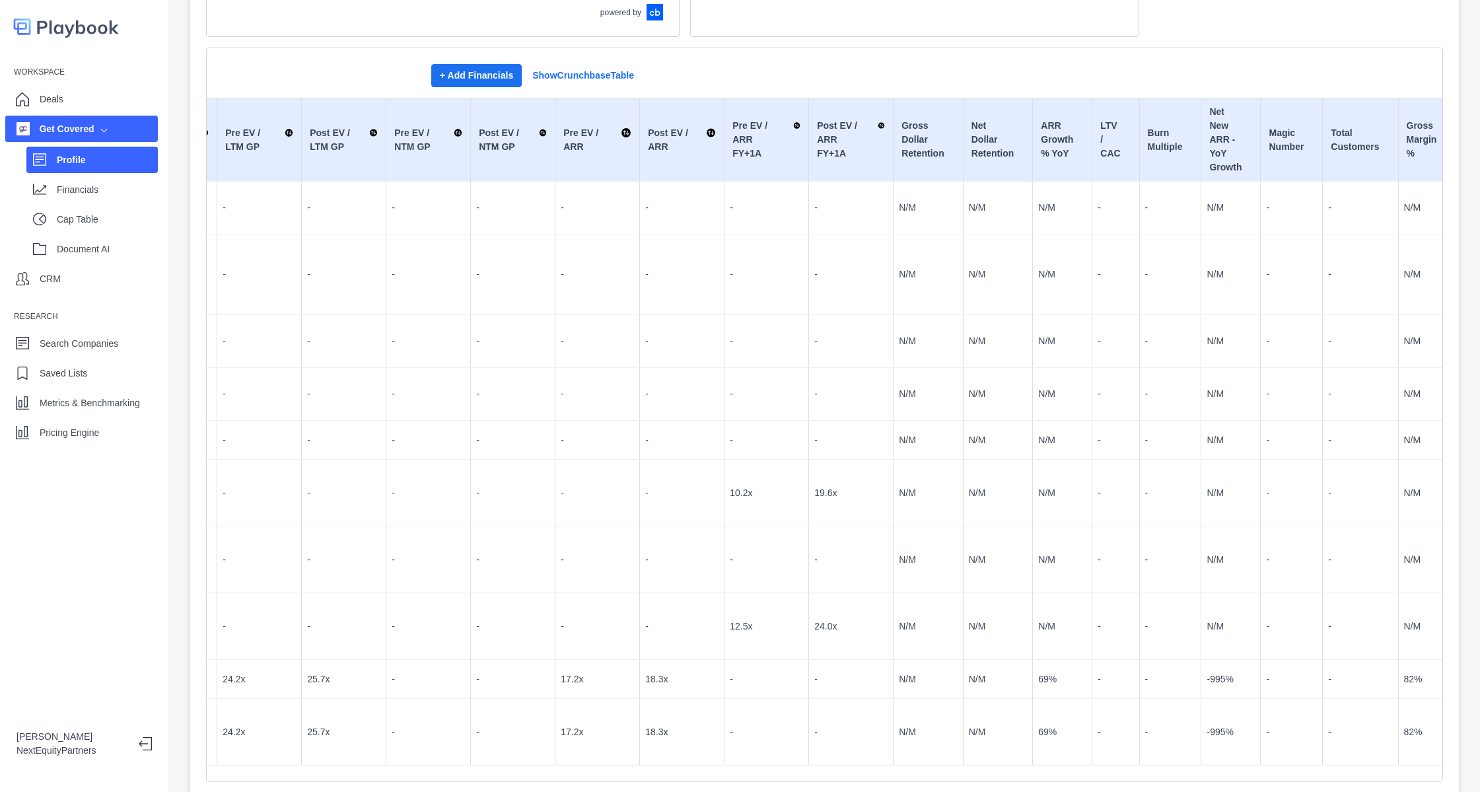
scroll to position [0, 960]
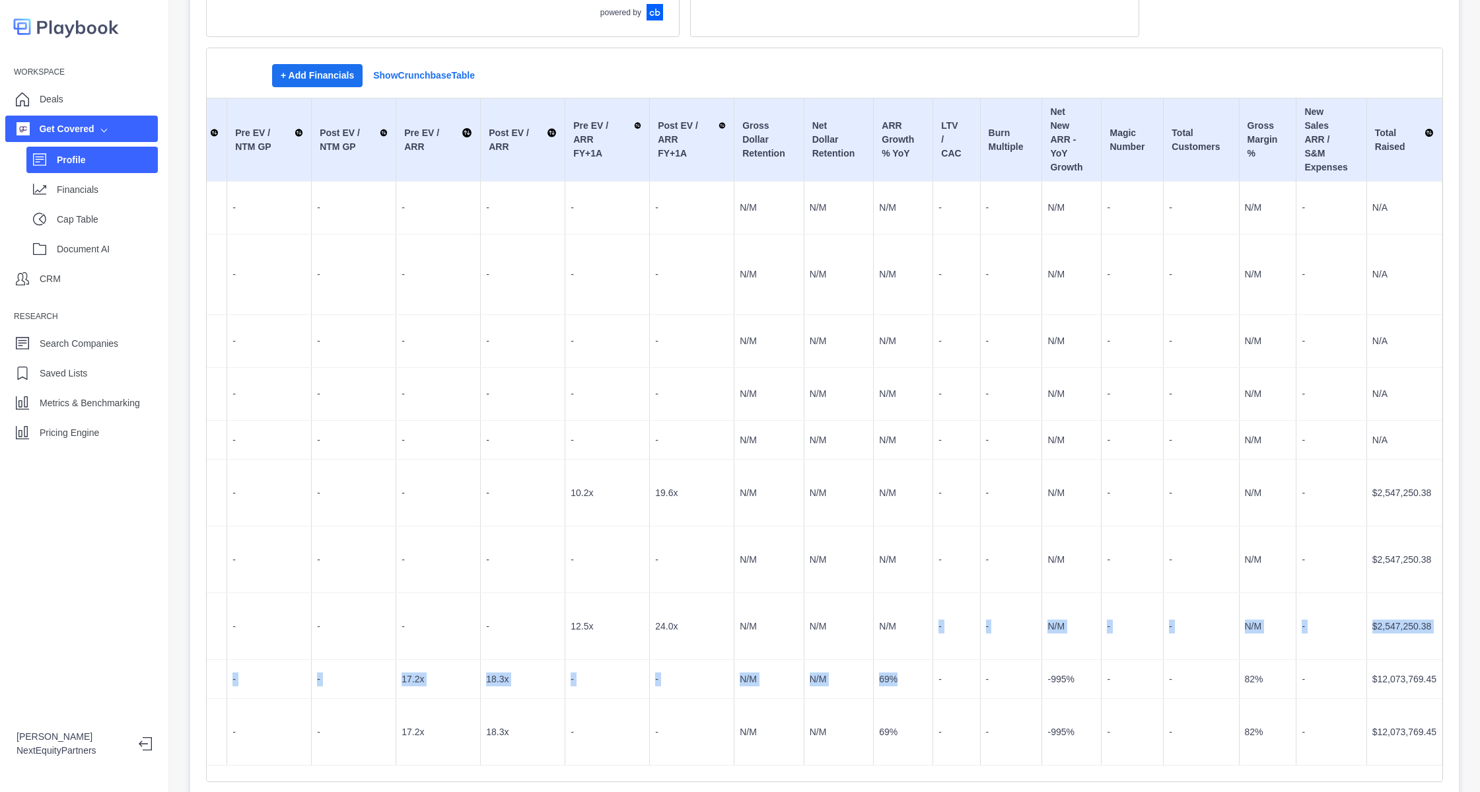
drag, startPoint x: 896, startPoint y: 631, endPoint x: 871, endPoint y: 543, distance: 91.2
click at [871, 543] on tbody "[DATE] Common (CS) Stock Common (CS) Stock $300,000.96 N/A $410,853.08 - - - - …" at bounding box center [356, 474] width 2171 height 584
click at [874, 593] on td "N/M" at bounding box center [903, 626] width 59 height 67
drag, startPoint x: 873, startPoint y: 501, endPoint x: 923, endPoint y: 662, distance: 168.8
click at [923, 662] on tbody "[DATE] Common (CS) Stock Common (CS) Stock $300,000.96 N/A $410,853.08 - - - - …" at bounding box center [356, 474] width 2171 height 584
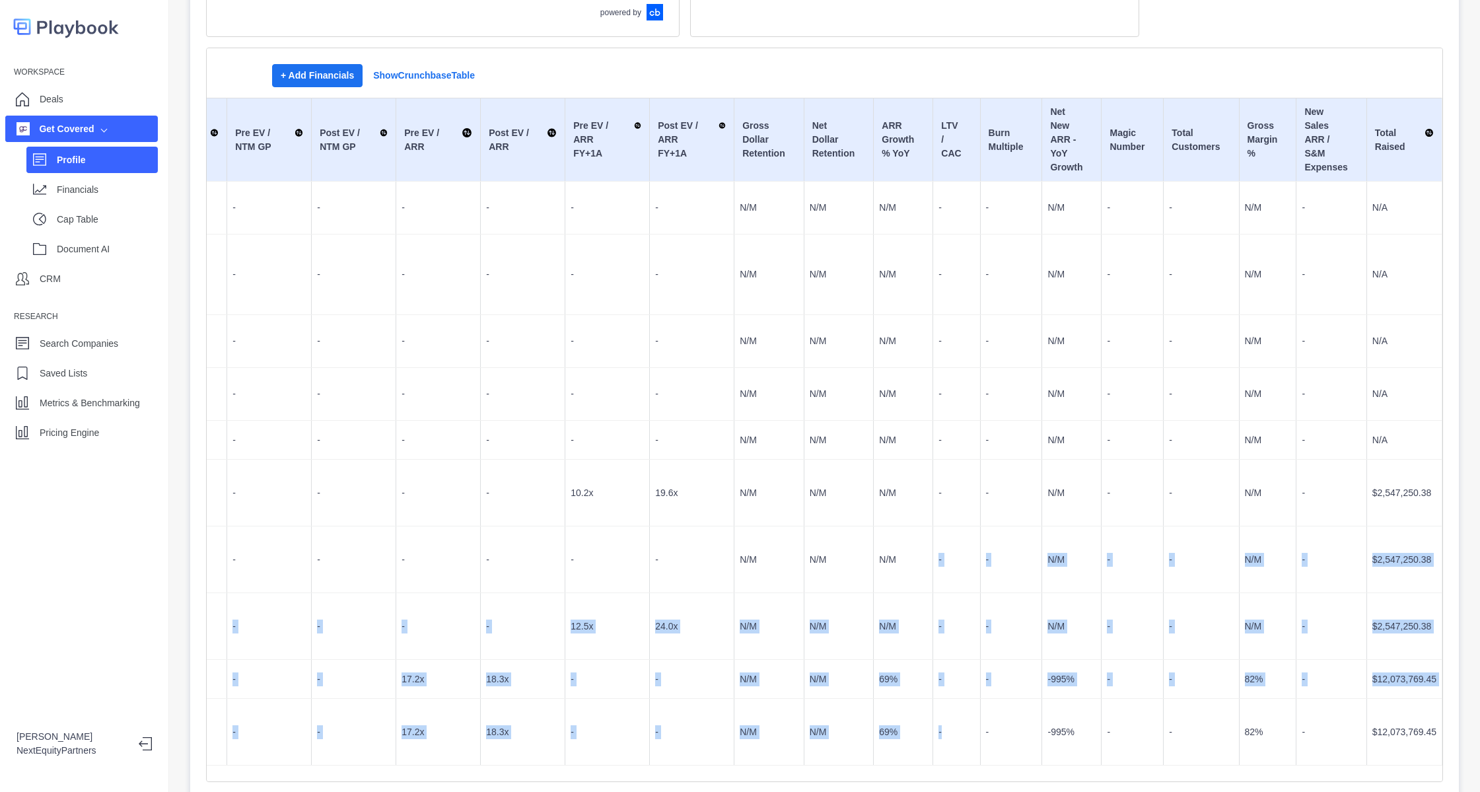
click at [933, 699] on td "-" at bounding box center [956, 732] width 47 height 67
drag, startPoint x: 923, startPoint y: 650, endPoint x: 884, endPoint y: 386, distance: 266.5
click at [884, 389] on tbody "[DATE] Common (CS) Stock Common (CS) Stock $300,000.96 N/A $410,853.08 - - - - …" at bounding box center [356, 474] width 2171 height 584
click at [884, 433] on p "N/M" at bounding box center [903, 440] width 48 height 14
click at [935, 460] on td "-" at bounding box center [956, 493] width 47 height 67
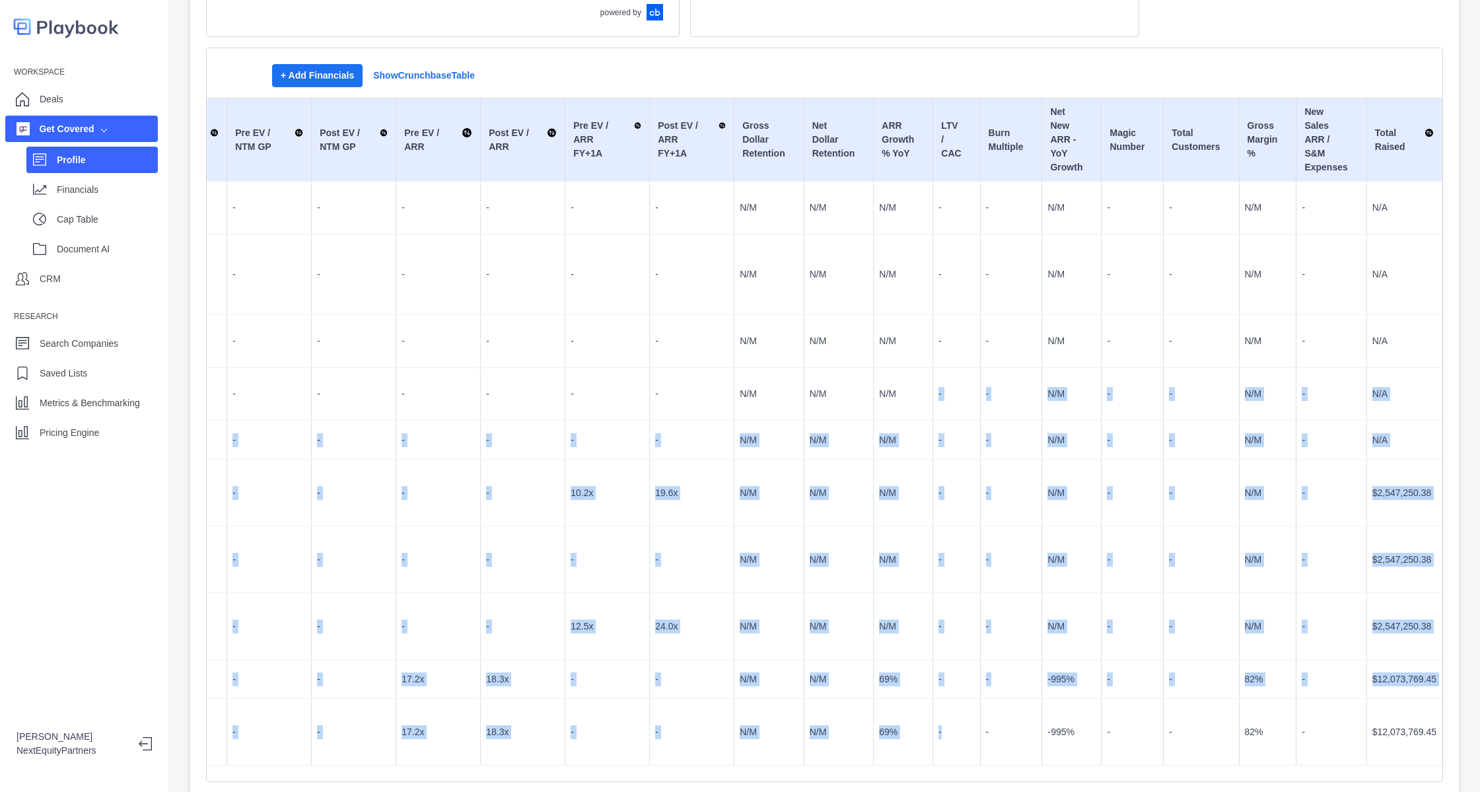
drag, startPoint x: 873, startPoint y: 501, endPoint x: 929, endPoint y: 663, distance: 171.5
click at [929, 663] on tbody "[DATE] Common (CS) Stock Common (CS) Stock $300,000.96 N/A $410,853.08 - - - - …" at bounding box center [356, 474] width 2171 height 584
drag, startPoint x: 929, startPoint y: 665, endPoint x: 940, endPoint y: 678, distance: 16.9
click at [933, 699] on td "-" at bounding box center [956, 732] width 47 height 67
click at [874, 368] on td "N/M" at bounding box center [903, 394] width 59 height 53
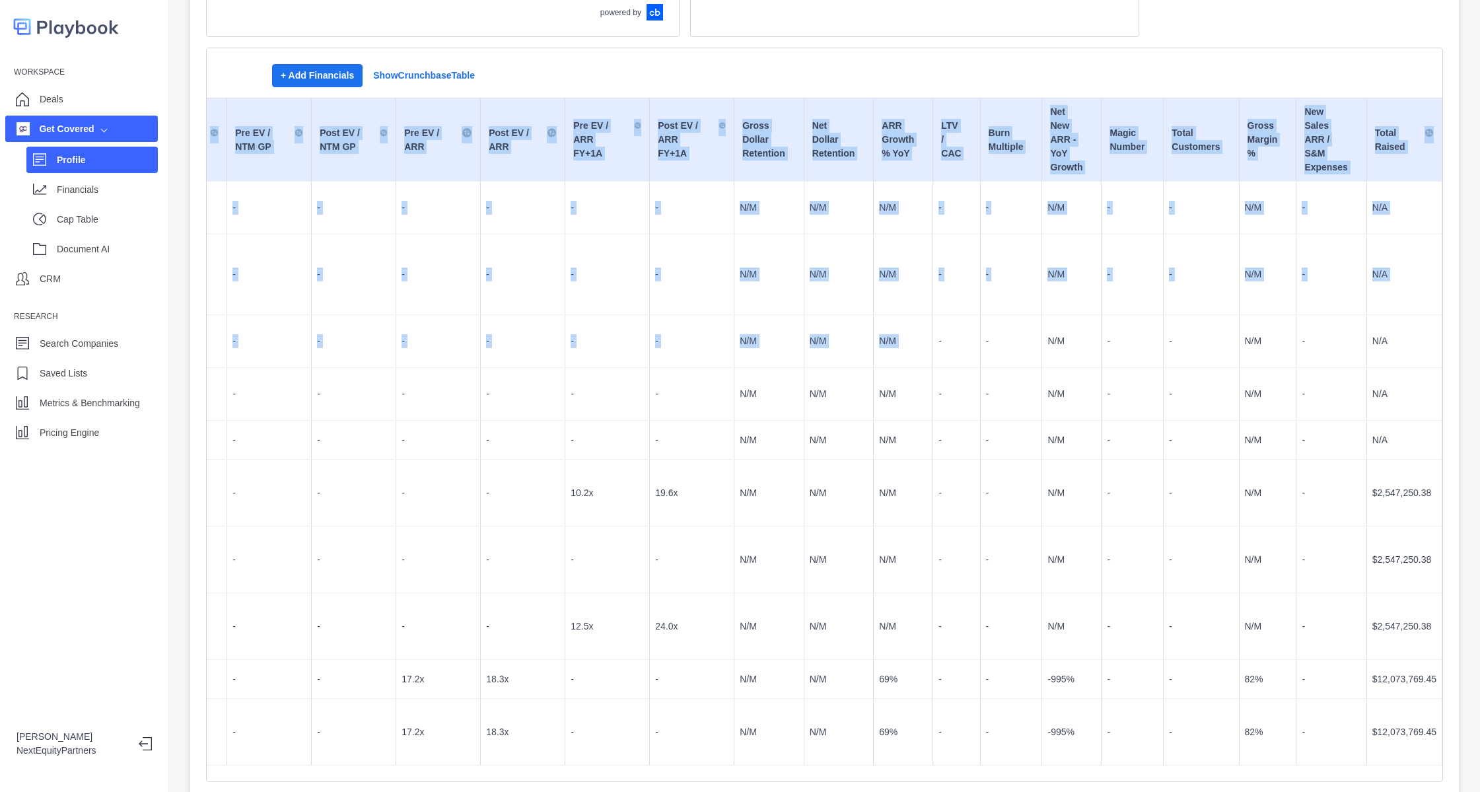
drag, startPoint x: 870, startPoint y: 297, endPoint x: 996, endPoint y: 721, distance: 442.4
click at [996, 721] on div "Funding Rounds + Add Financials Show Crunchbase Table Investment Date Group Sha…" at bounding box center [824, 415] width 1237 height 735
click at [1003, 699] on td "-" at bounding box center [1011, 732] width 62 height 67
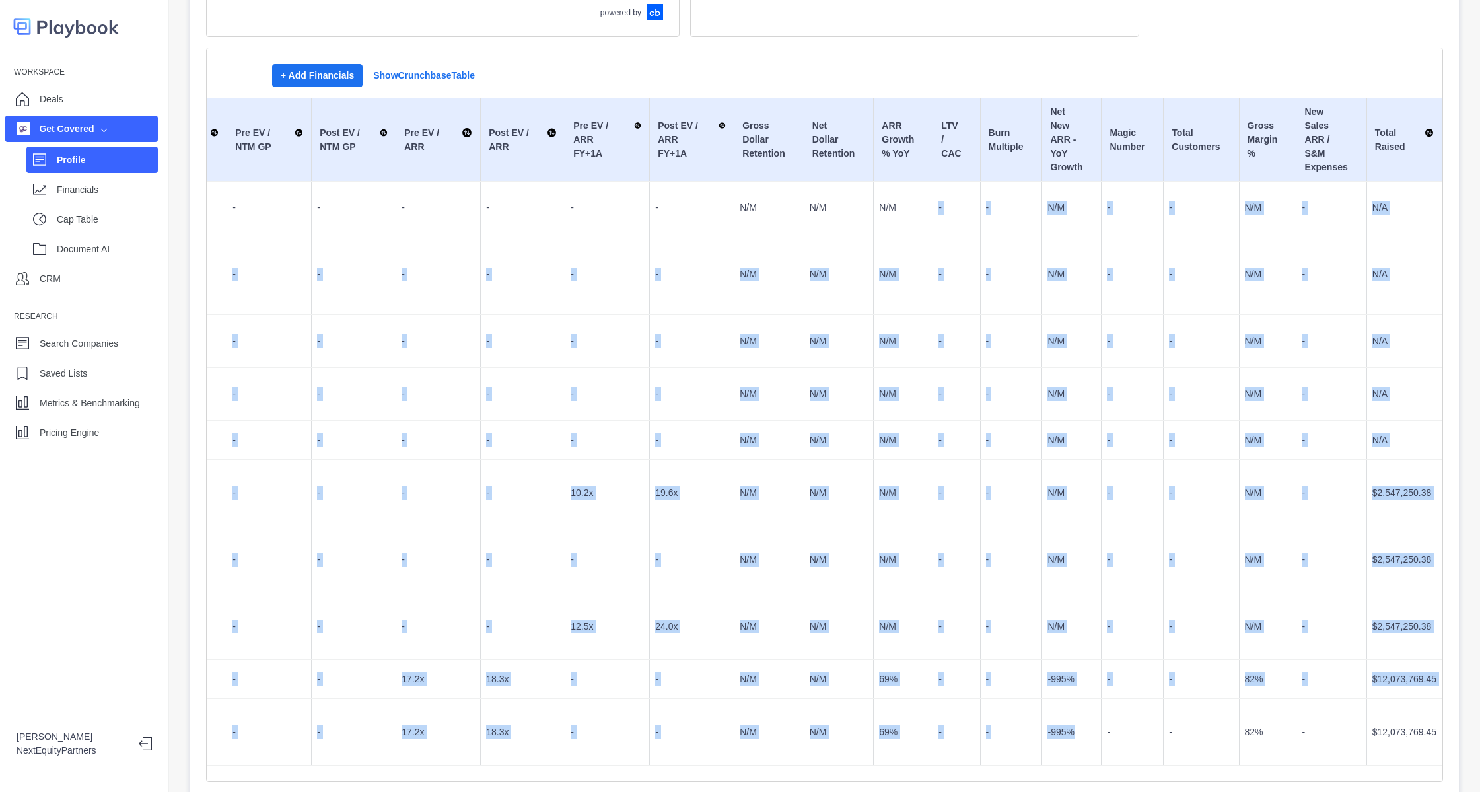
drag, startPoint x: 1062, startPoint y: 686, endPoint x: 872, endPoint y: 211, distance: 511.4
click at [872, 211] on tbody "[DATE] Common (CS) Stock Common (CS) Stock $300,000.96 N/A $410,853.08 - - - - …" at bounding box center [356, 474] width 2171 height 584
click at [939, 387] on p "-" at bounding box center [957, 394] width 36 height 14
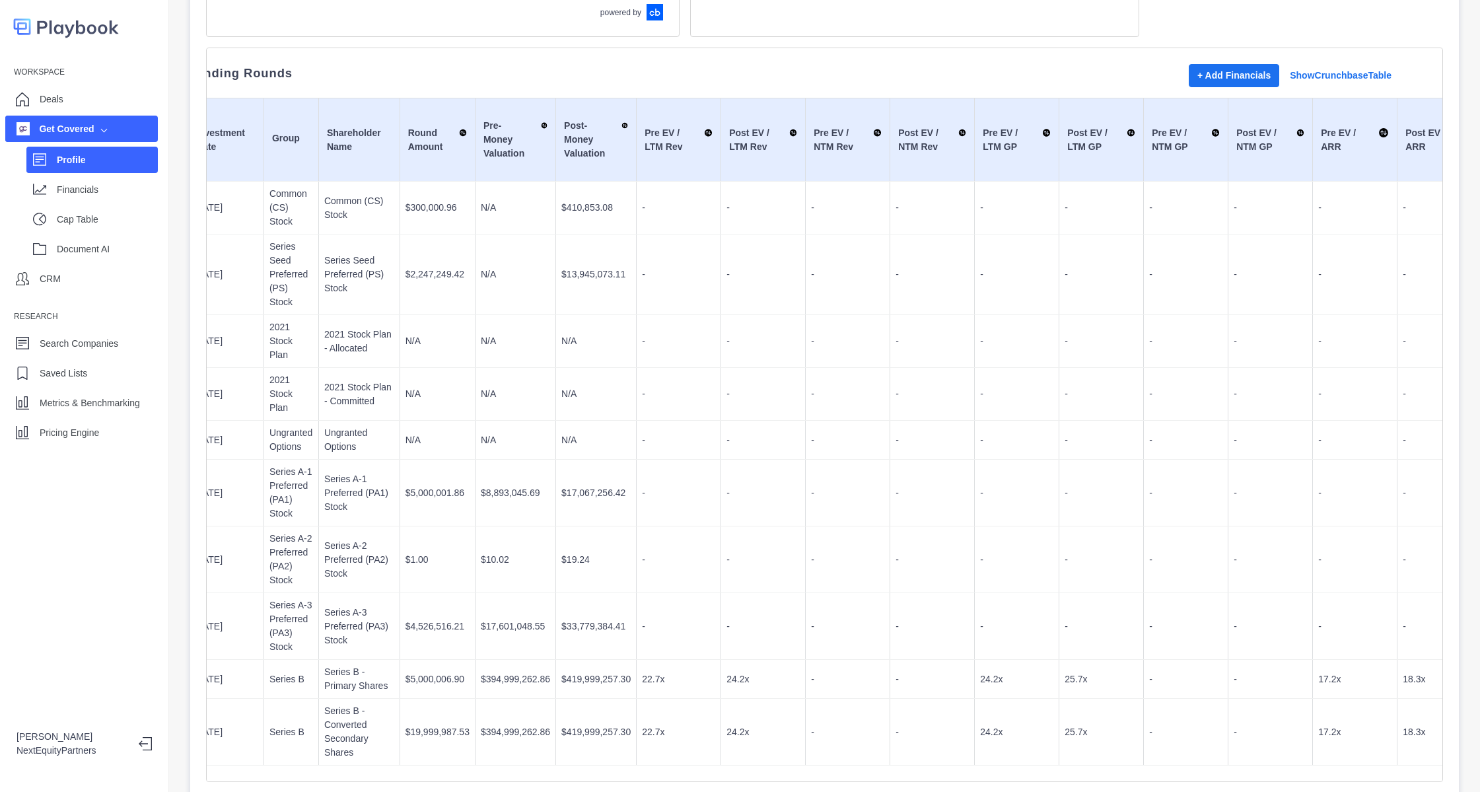
scroll to position [0, 0]
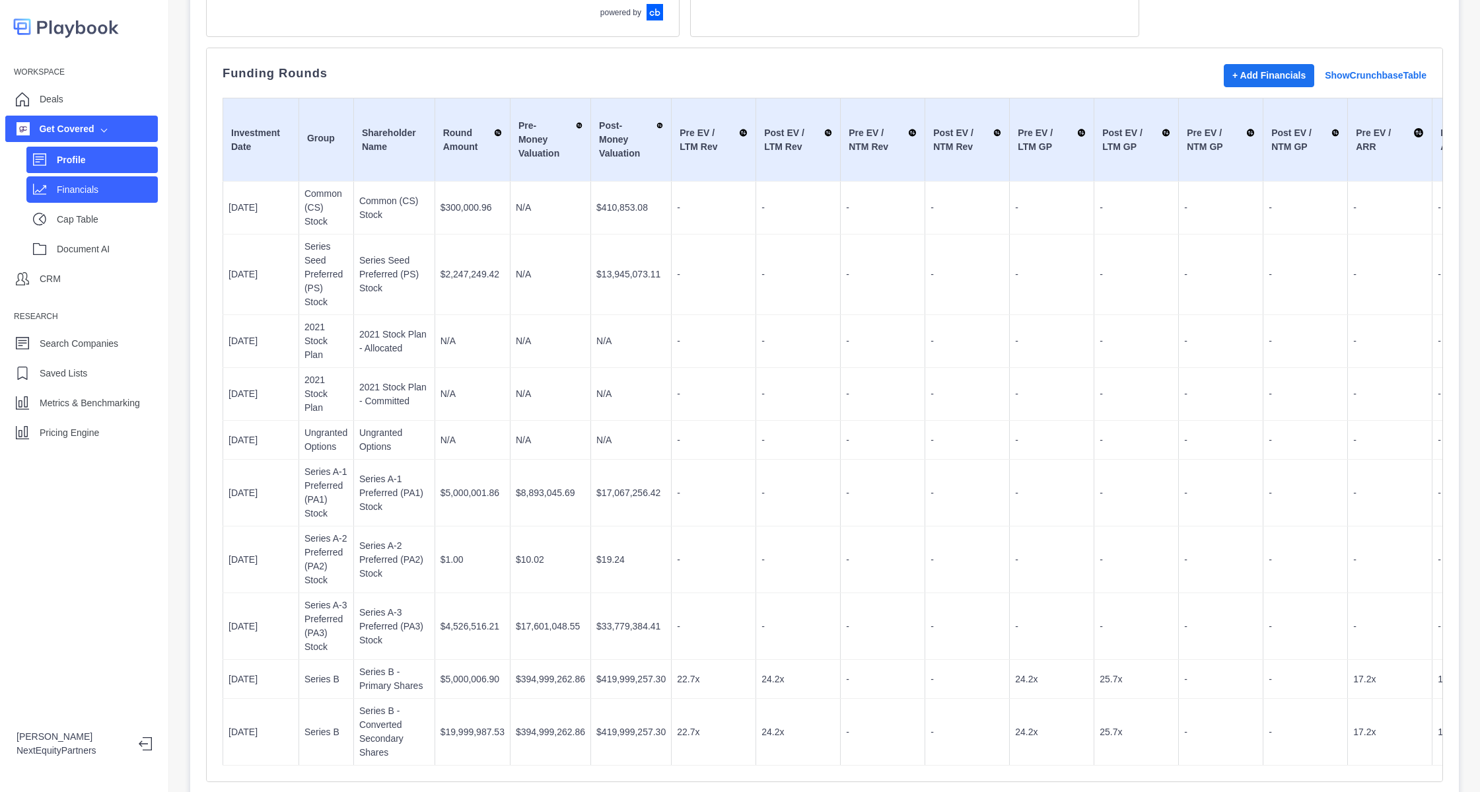
click at [97, 180] on div "Financials" at bounding box center [107, 190] width 101 height 20
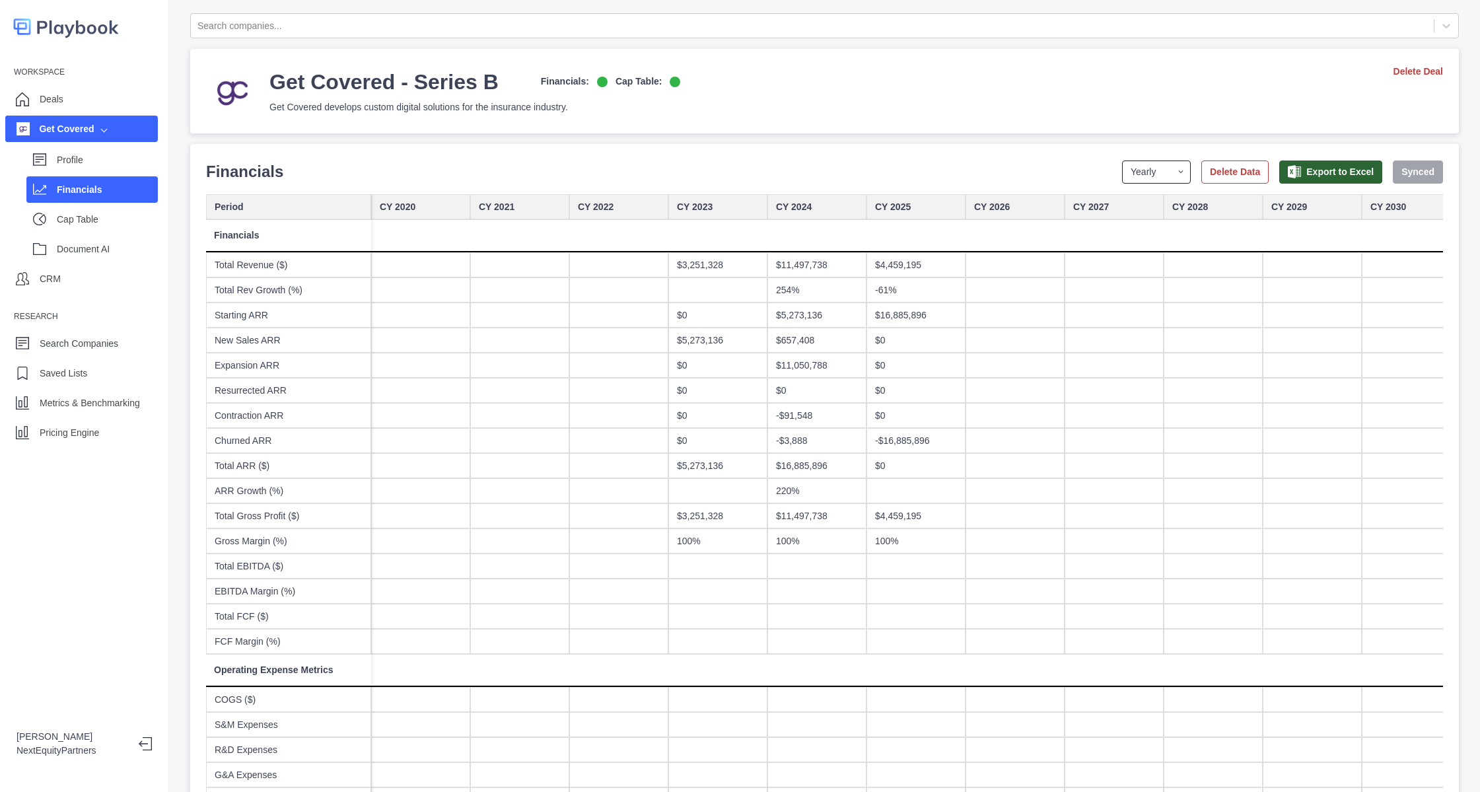
click at [1133, 180] on select "Yearly Quarterly Monthly NTM LTM" at bounding box center [1156, 172] width 69 height 23
click at [612, 396] on div at bounding box center [618, 390] width 99 height 25
click at [109, 156] on p "Profile" at bounding box center [107, 160] width 101 height 14
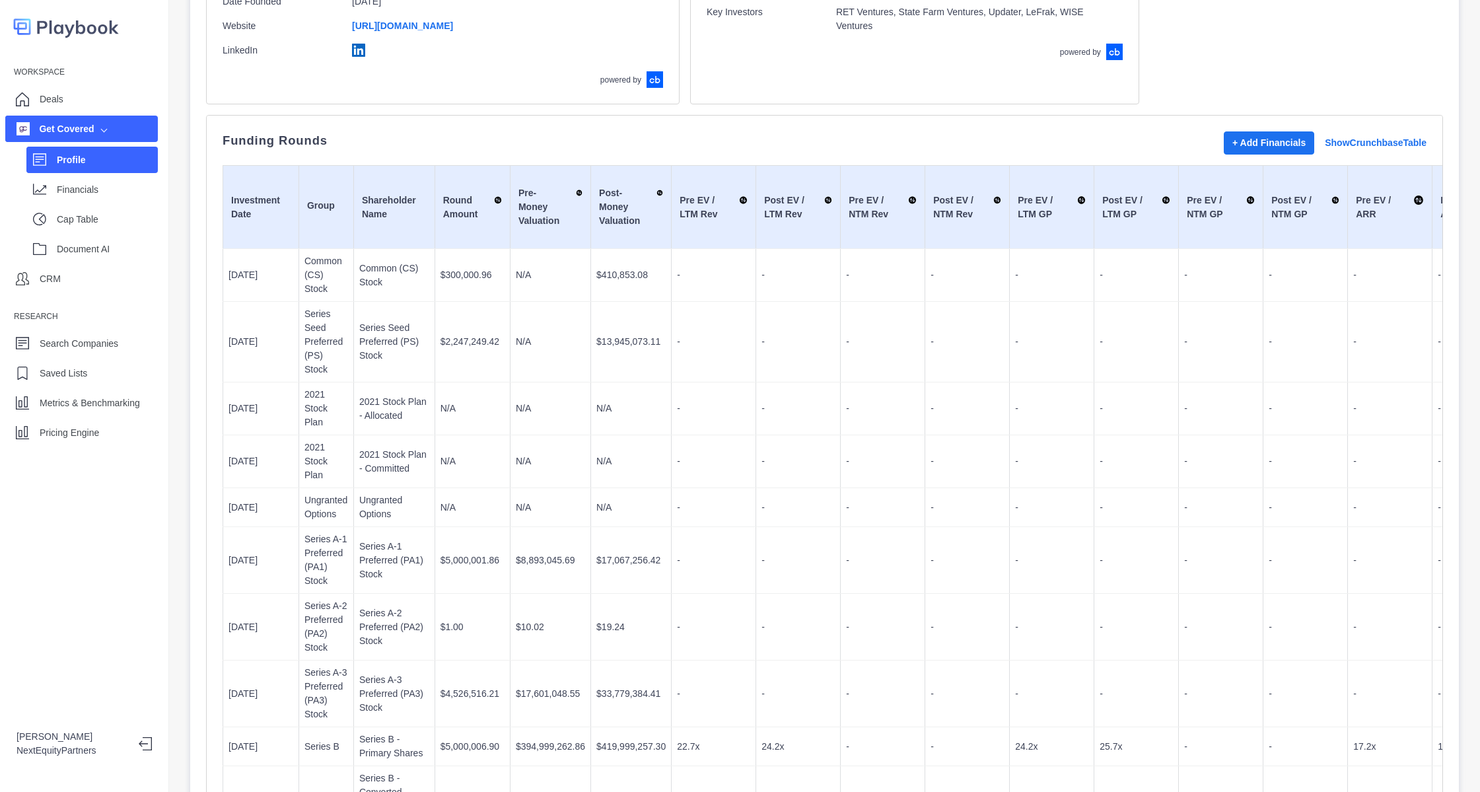
scroll to position [495, 0]
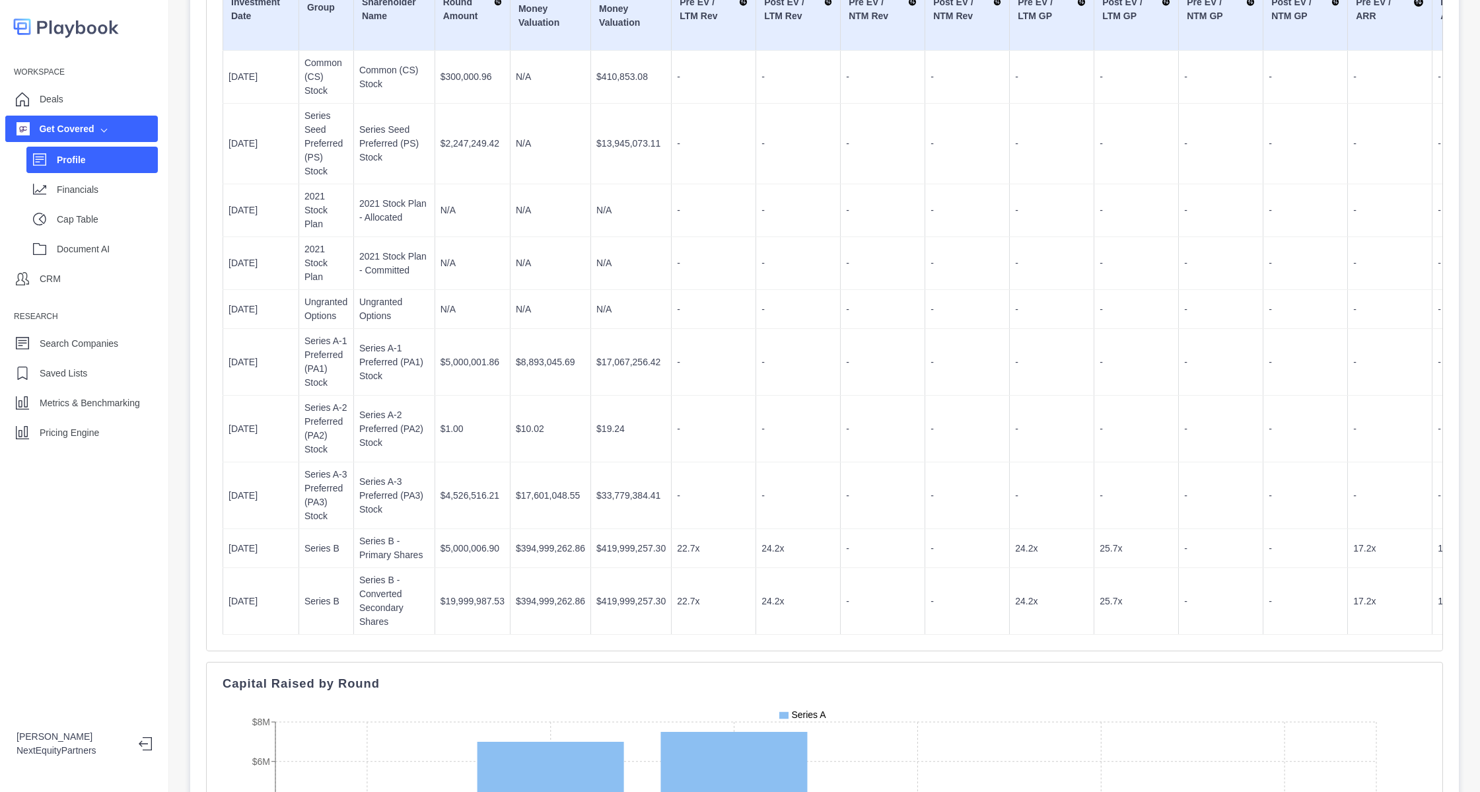
click at [208, 556] on div "Funding Rounds + Add Financials Show Crunchbase Table Investment Date Group Sha…" at bounding box center [824, 284] width 1237 height 735
click at [214, 552] on div "Funding Rounds + Add Financials Show Crunchbase Table Investment Date Group Sha…" at bounding box center [824, 284] width 1237 height 735
drag, startPoint x: 219, startPoint y: 535, endPoint x: 231, endPoint y: 528, distance: 13.6
click at [219, 536] on div "Funding Rounds + Add Financials Show Crunchbase Table Investment Date Group Sha…" at bounding box center [824, 284] width 1237 height 735
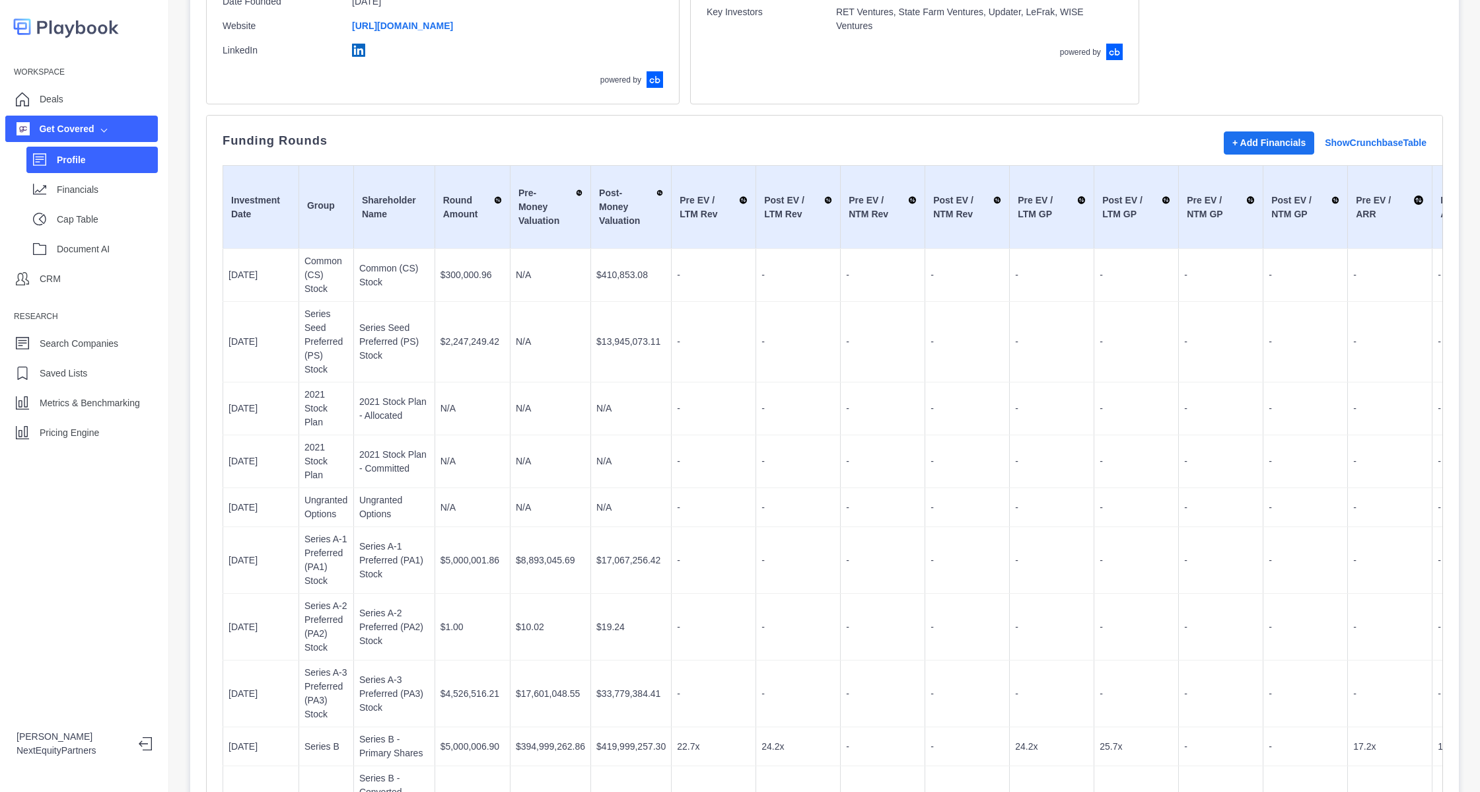
scroll to position [396, 0]
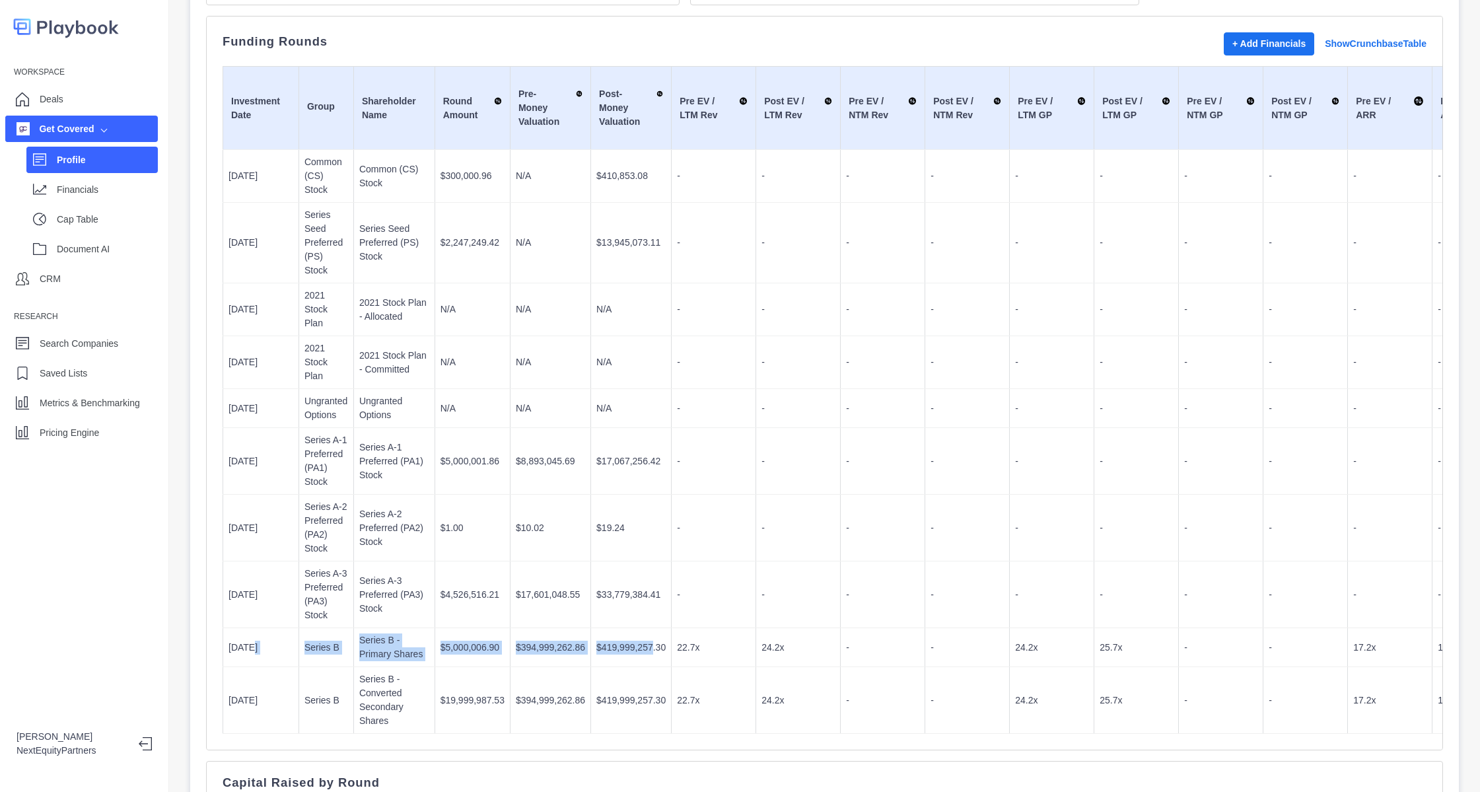
drag, startPoint x: 322, startPoint y: 586, endPoint x: 639, endPoint y: 573, distance: 316.7
click at [639, 628] on tr "[DATE] Series B Series B - Primary Shares $5,000,006.90 $394,999,262.86 $419,99…" at bounding box center [1308, 647] width 2171 height 39
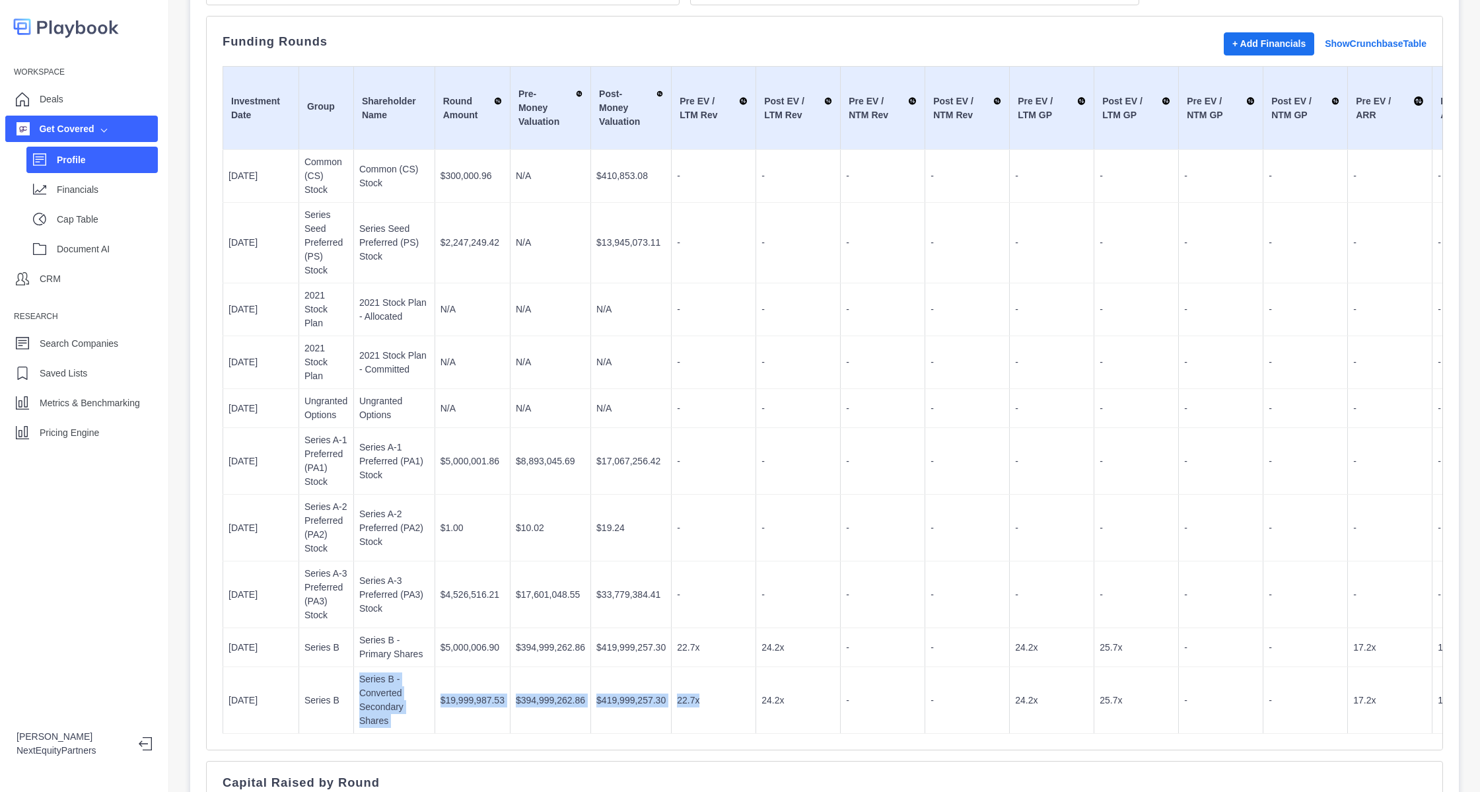
drag, startPoint x: 334, startPoint y: 643, endPoint x: 730, endPoint y: 643, distance: 395.7
click at [730, 667] on tr "[DATE] Series B Series B - Converted Secondary Shares $19,999,987.53 $394,999,2…" at bounding box center [1308, 700] width 2171 height 67
click at [730, 694] on p "22.7x" at bounding box center [713, 701] width 73 height 14
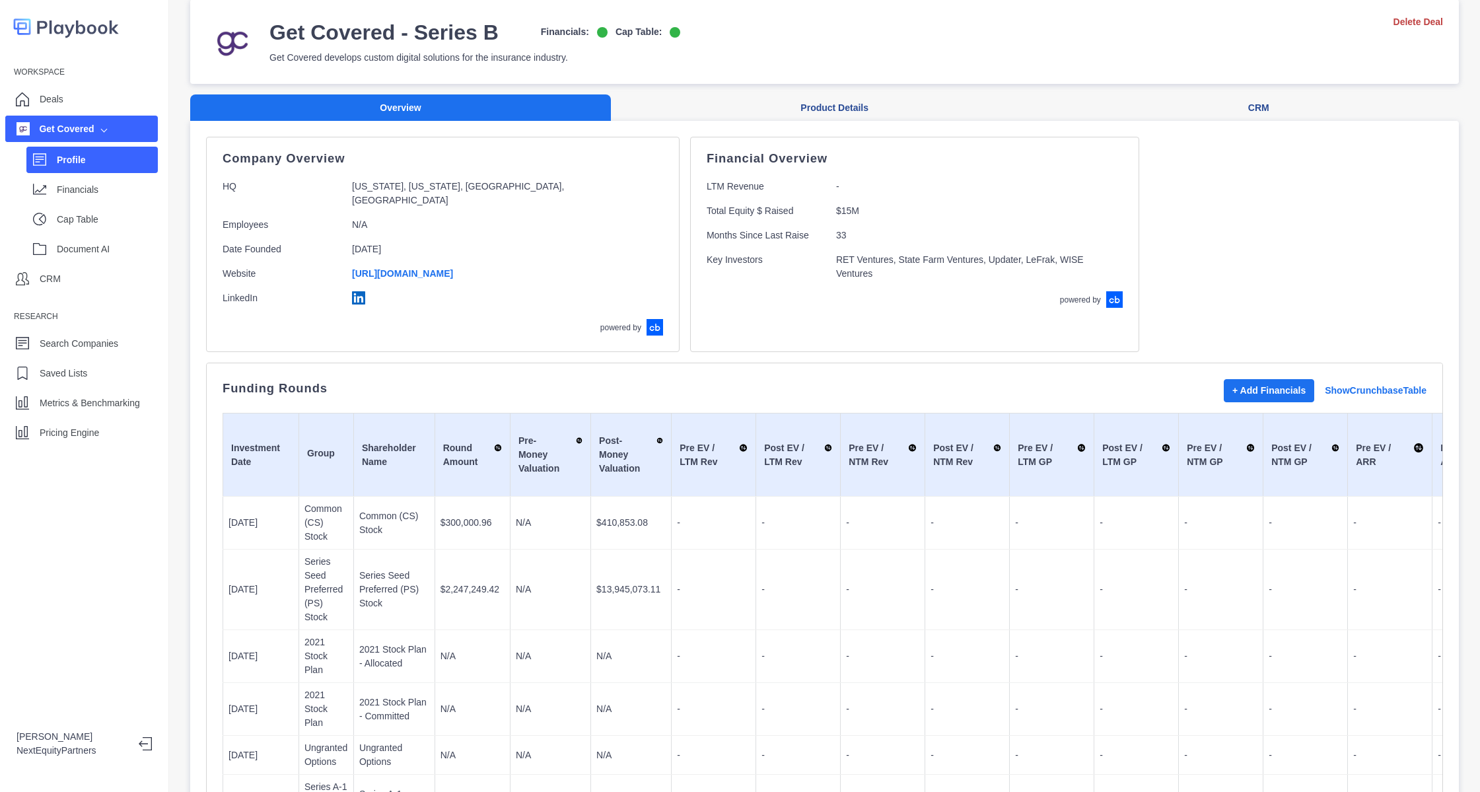
scroll to position [0, 0]
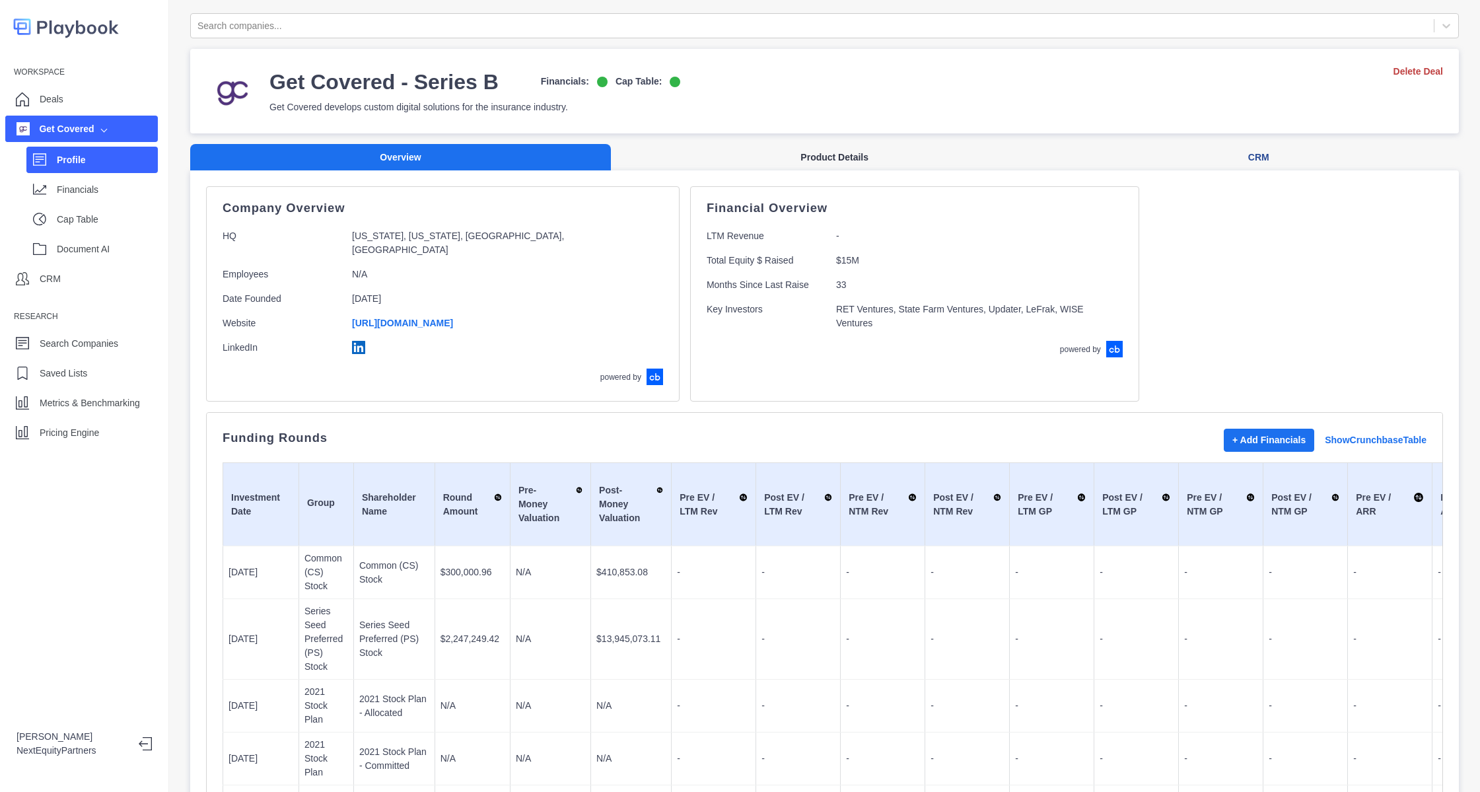
click at [845, 149] on button "Product Details" at bounding box center [834, 157] width 447 height 27
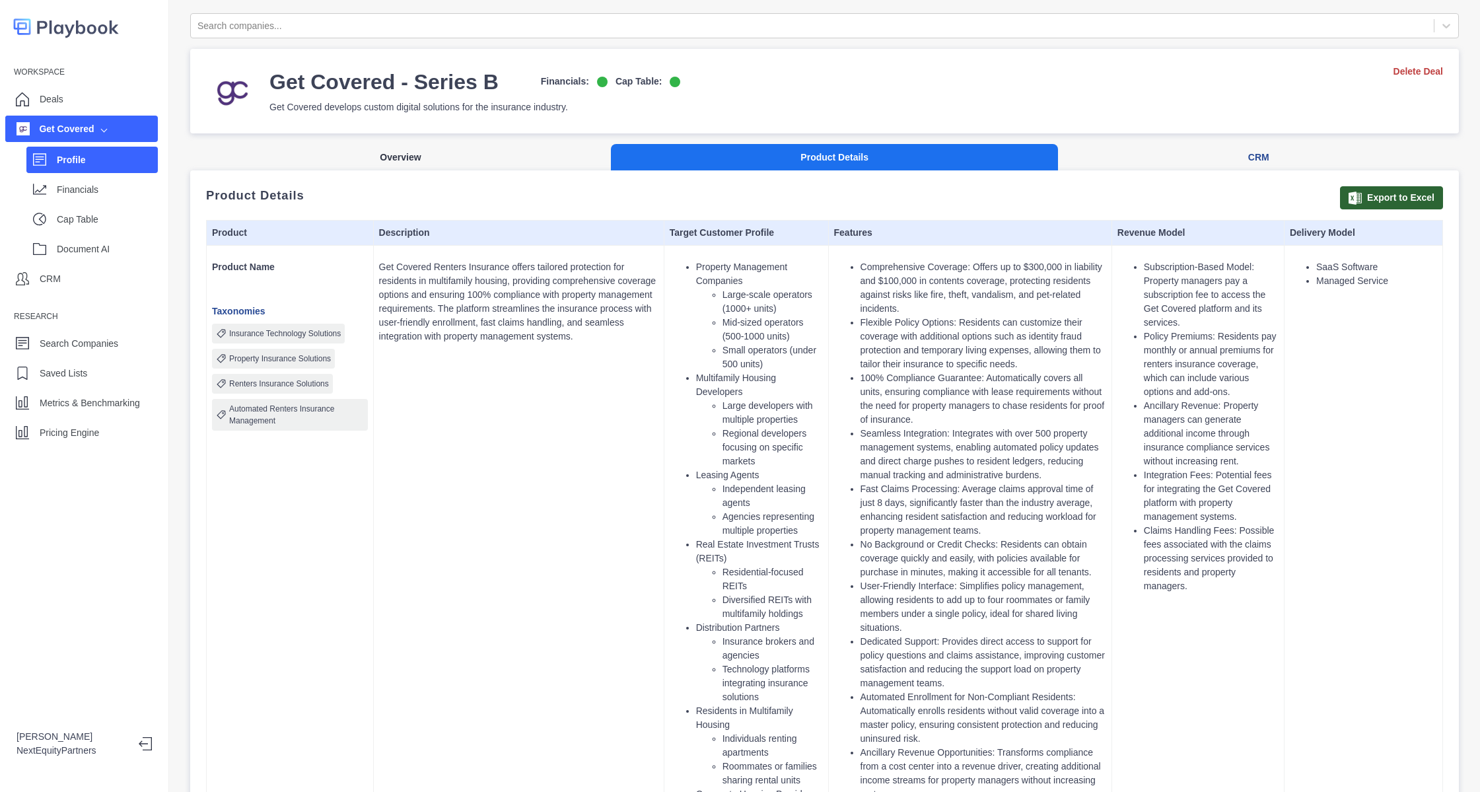
click at [509, 145] on button "Overview" at bounding box center [400, 157] width 421 height 27
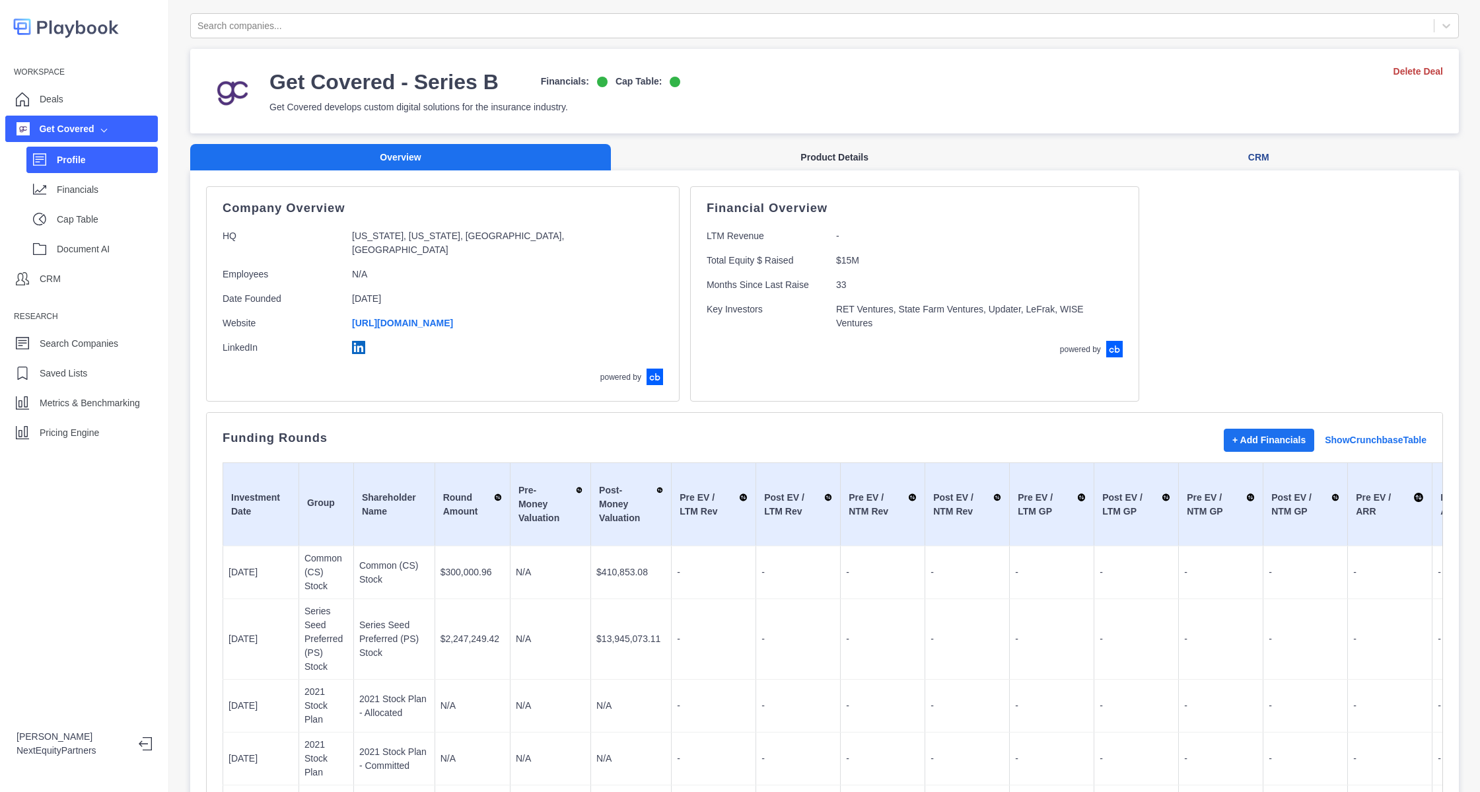
click at [777, 146] on button "Product Details" at bounding box center [834, 157] width 447 height 27
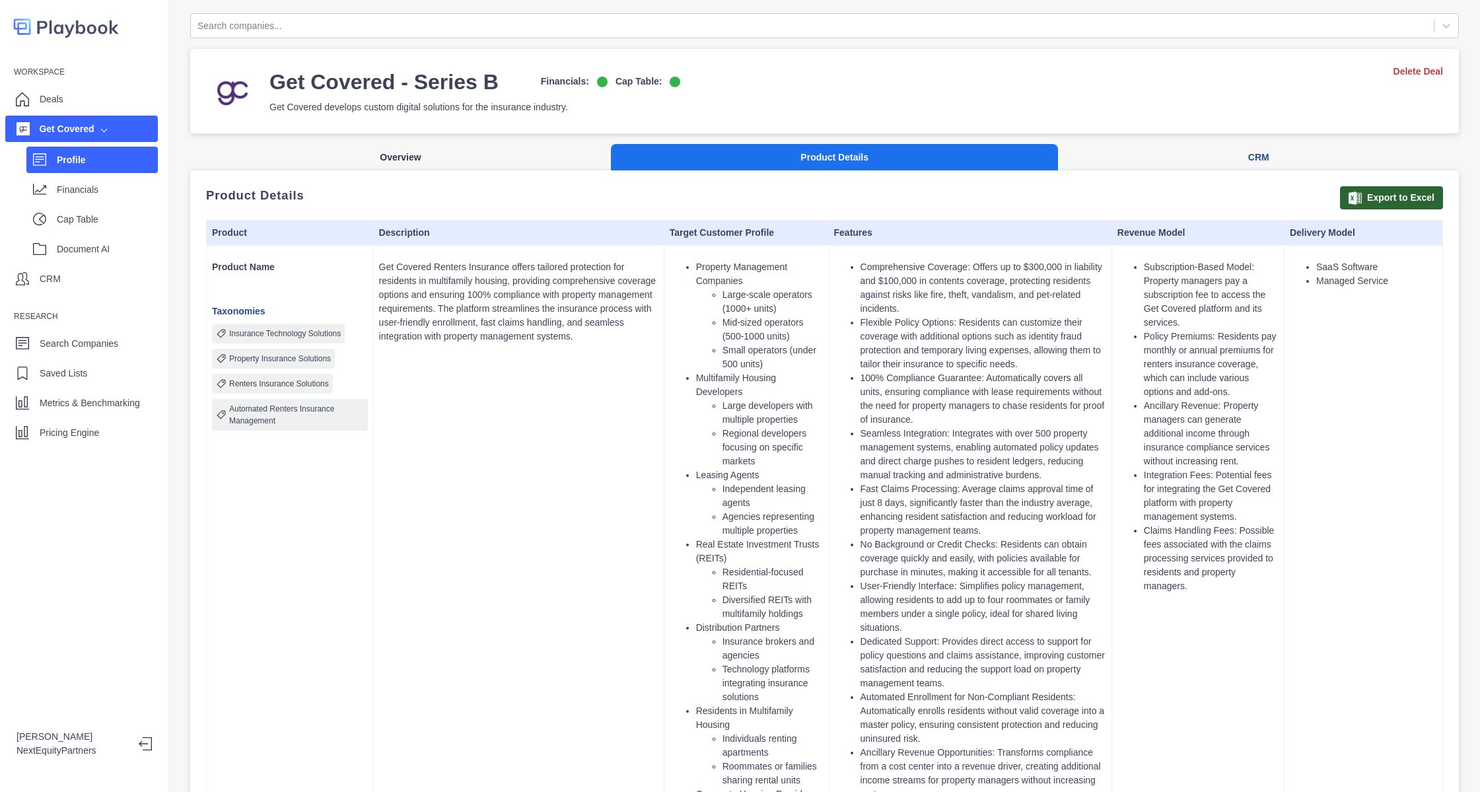
click at [458, 161] on button "Overview" at bounding box center [400, 157] width 421 height 27
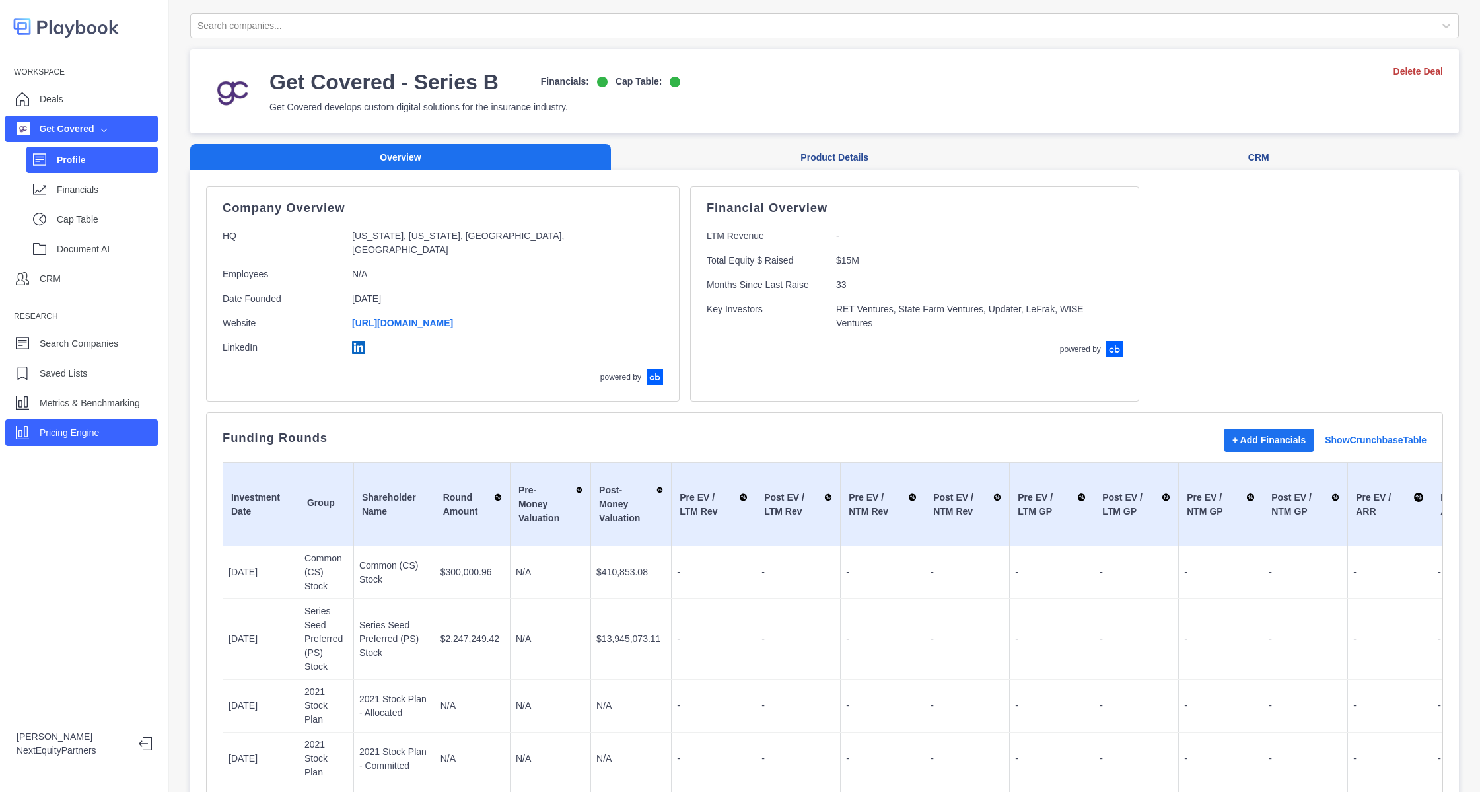
click at [104, 435] on div "Pricing Engine" at bounding box center [81, 432] width 153 height 26
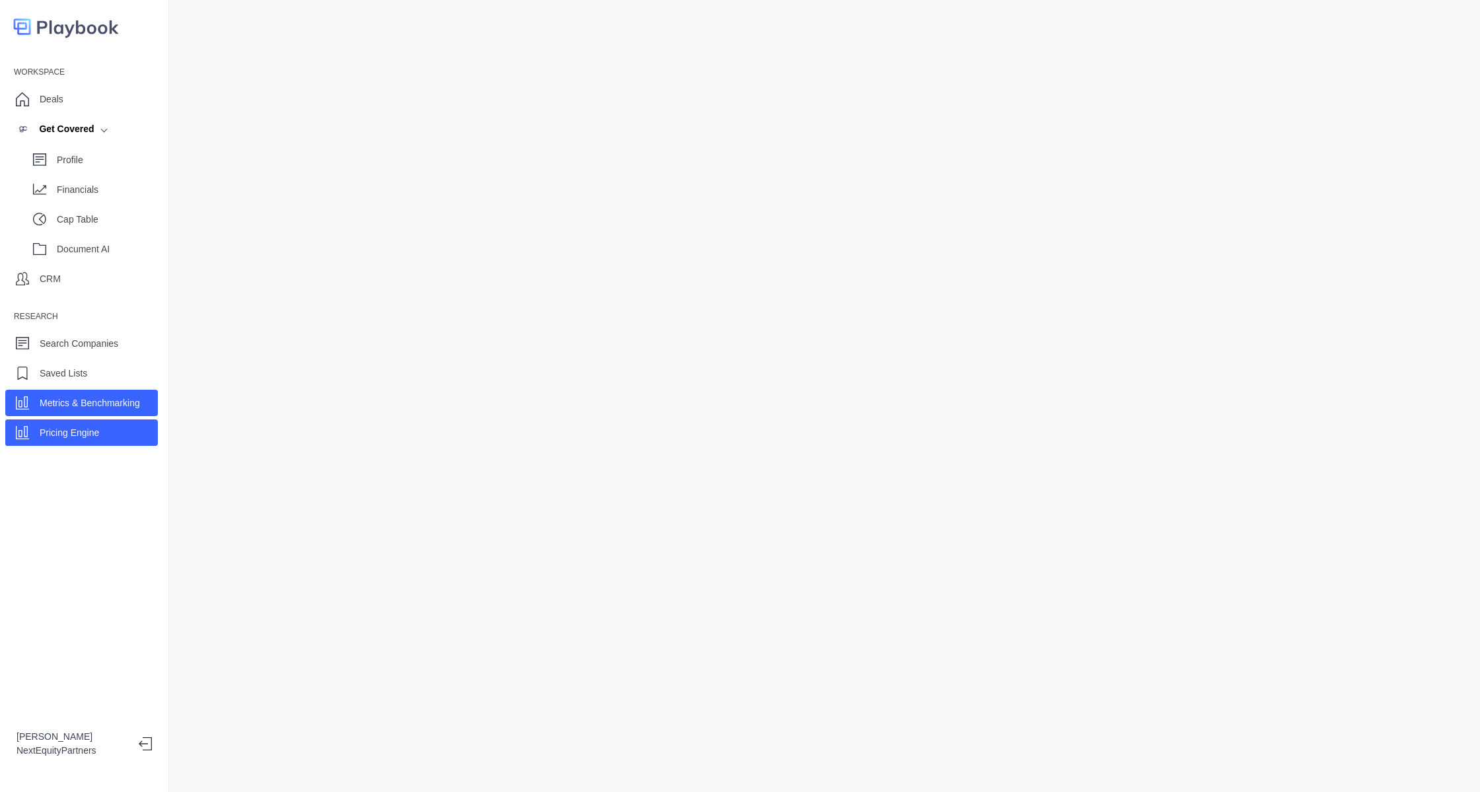
click at [118, 412] on div "Metrics & Benchmarking" at bounding box center [90, 403] width 100 height 20
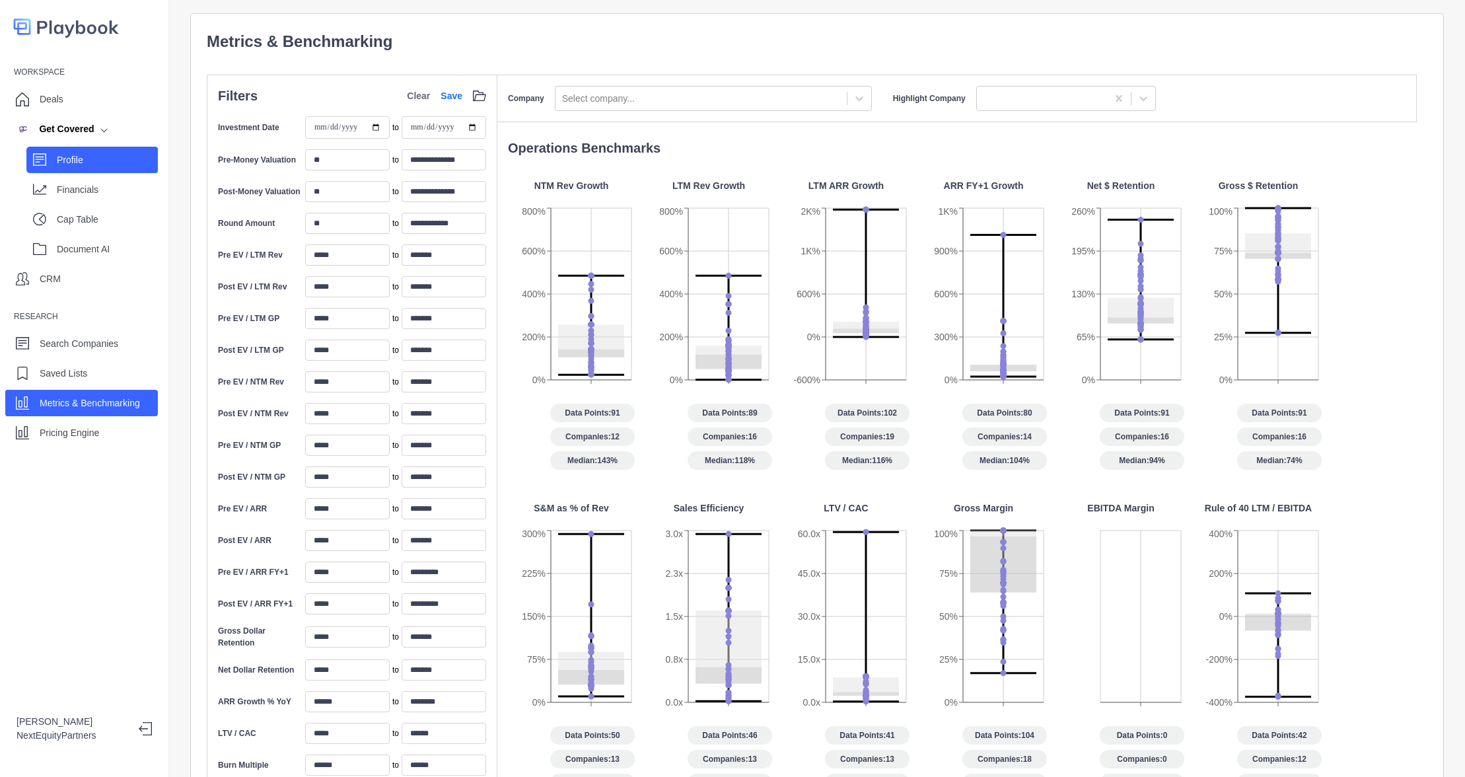
click at [102, 155] on p "Profile" at bounding box center [107, 160] width 101 height 14
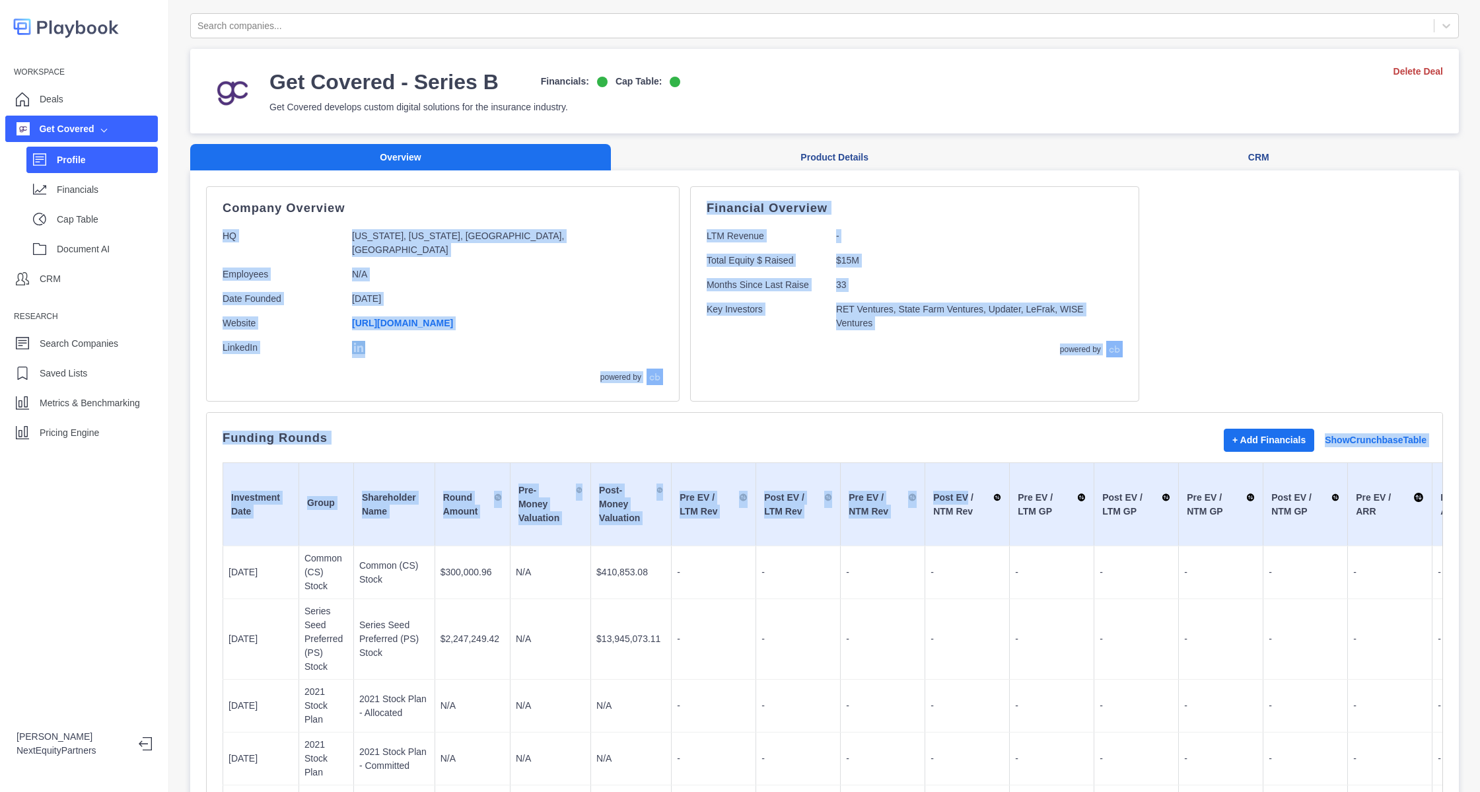
drag, startPoint x: 511, startPoint y: 225, endPoint x: 951, endPoint y: 489, distance: 512.3
click at [951, 489] on td "Post EV / NTM Rev" at bounding box center [967, 504] width 85 height 83
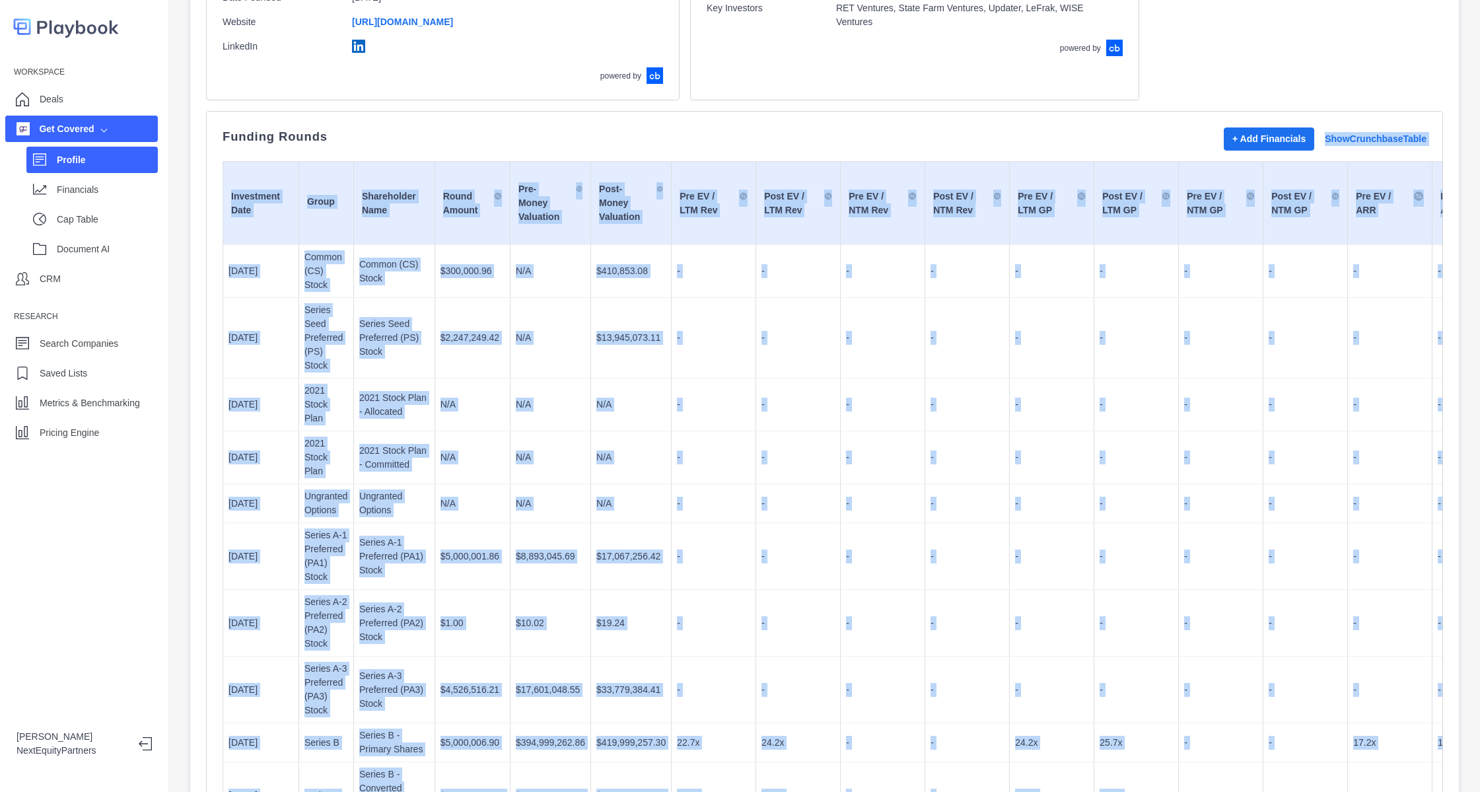
scroll to position [198, 0]
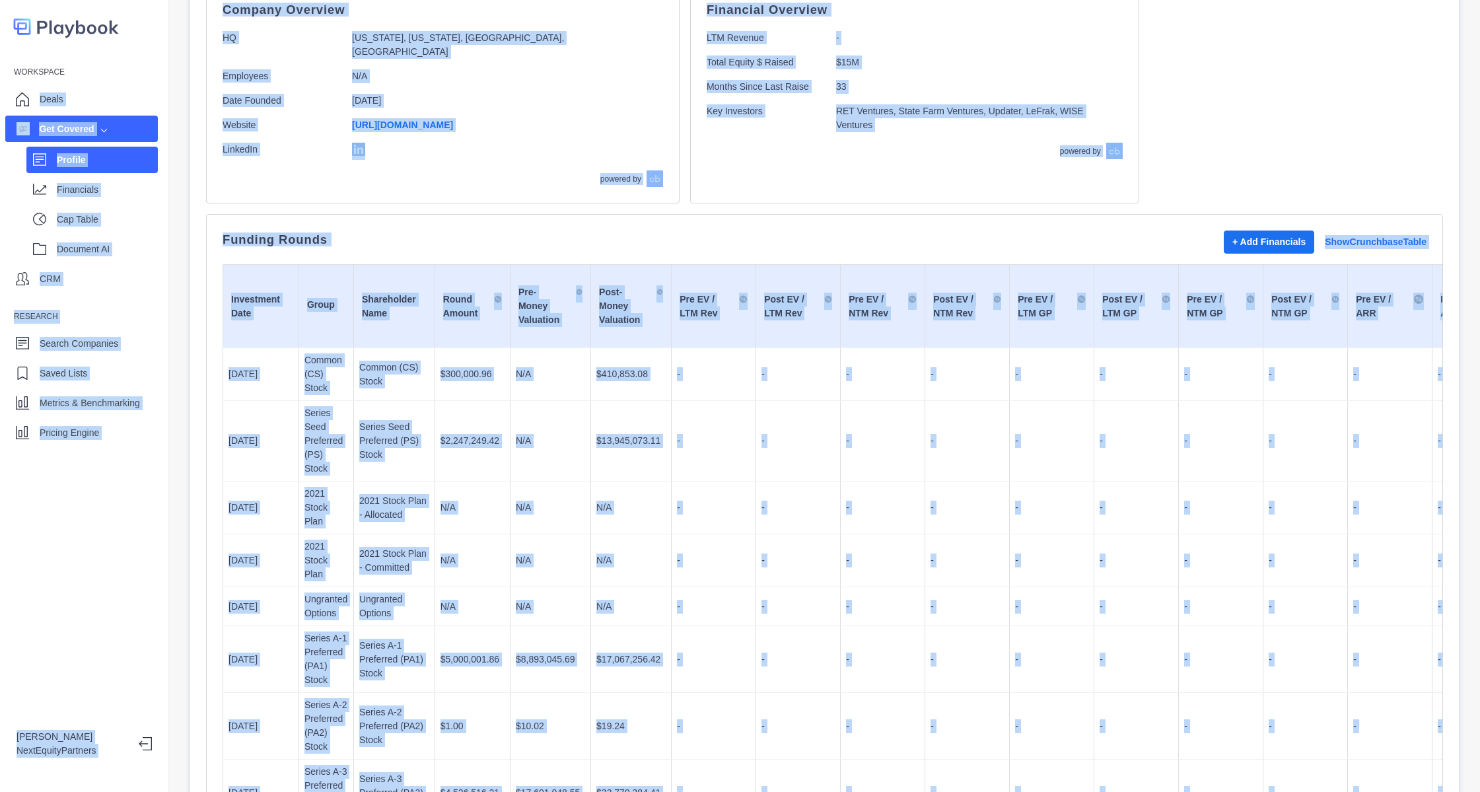
drag, startPoint x: 1165, startPoint y: 672, endPoint x: 470, endPoint y: 271, distance: 802.9
click at [173, 87] on div "Search companies... Get Covered - Series B Financials: Cap Table: Get Covered d…" at bounding box center [824, 396] width 1311 height 792
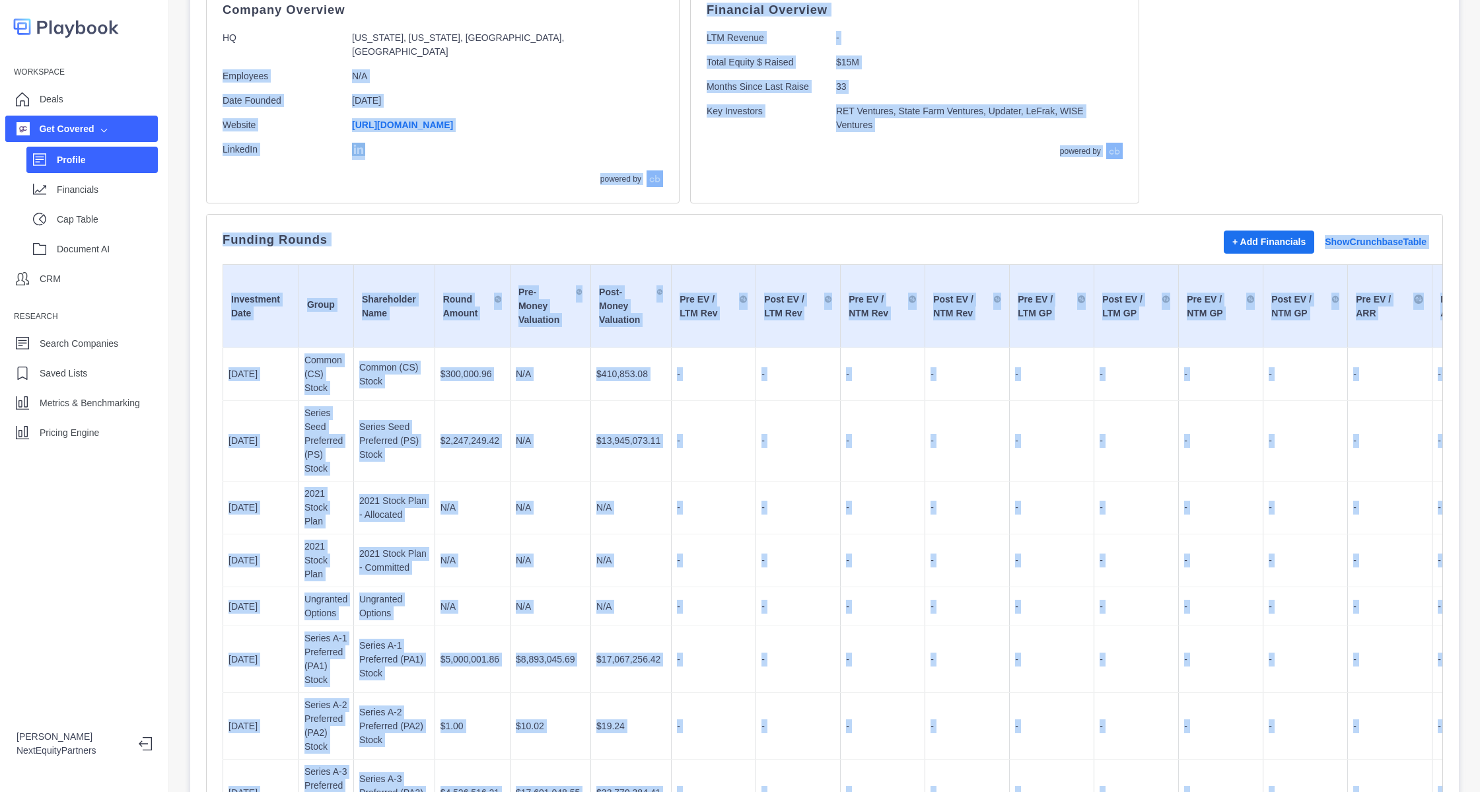
click at [487, 291] on td "Round Amount" at bounding box center [472, 306] width 75 height 83
